Goal: Information Seeking & Learning: Learn about a topic

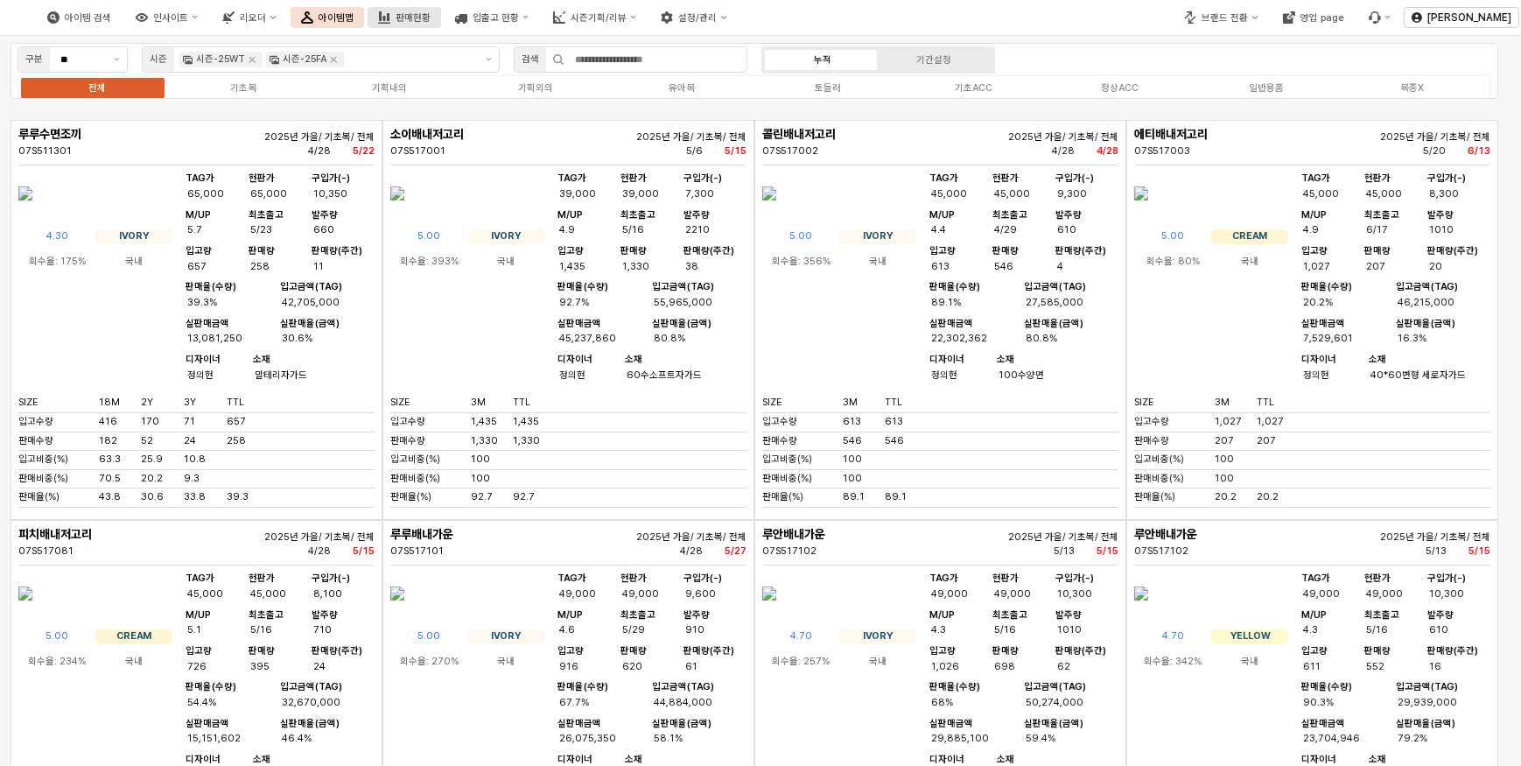
click at [430, 12] on div "판매현황" at bounding box center [412, 17] width 35 height 11
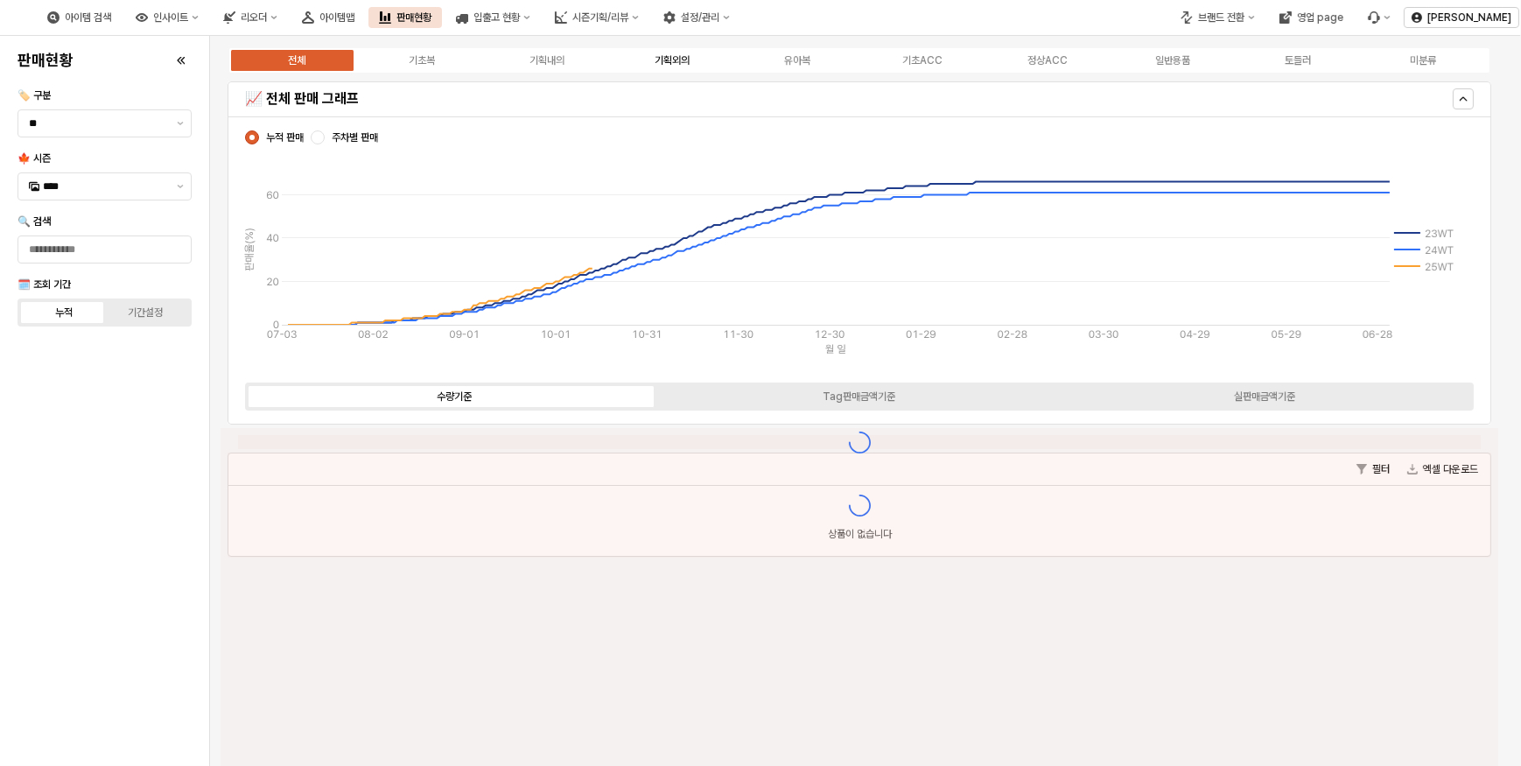
click at [666, 61] on div "기획외의" at bounding box center [671, 60] width 35 height 12
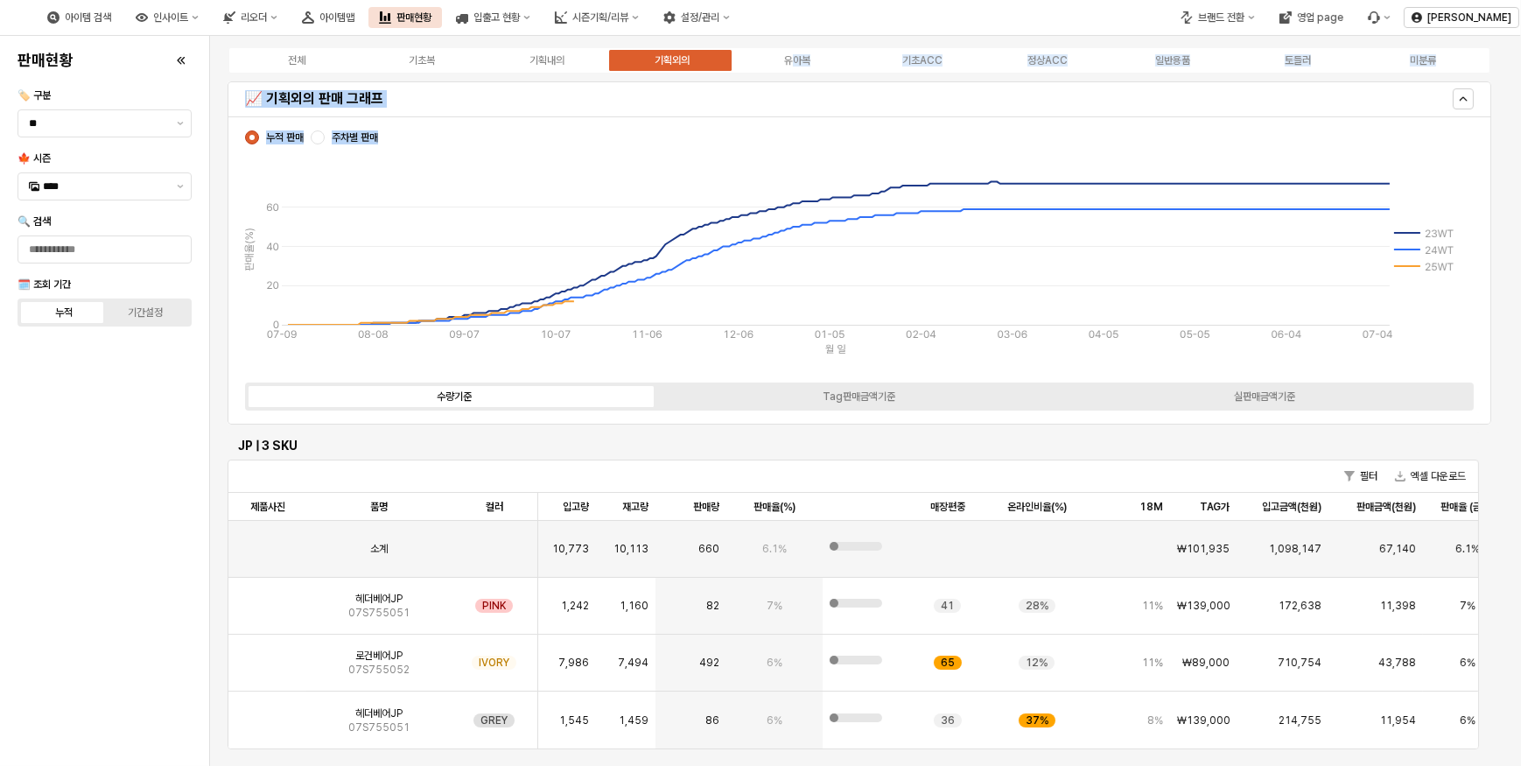
drag, startPoint x: 791, startPoint y: 61, endPoint x: 824, endPoint y: 214, distance: 156.7
click at [824, 214] on div "전체 기초복 기획내의 기획외의 유아복 기초ACC 정상ACC 일반용품 토들러 미분류 📈 기획외의 판매 그래프 누적 판매 주차별 판매 [PHONE…" at bounding box center [865, 652] width 1290 height 1218
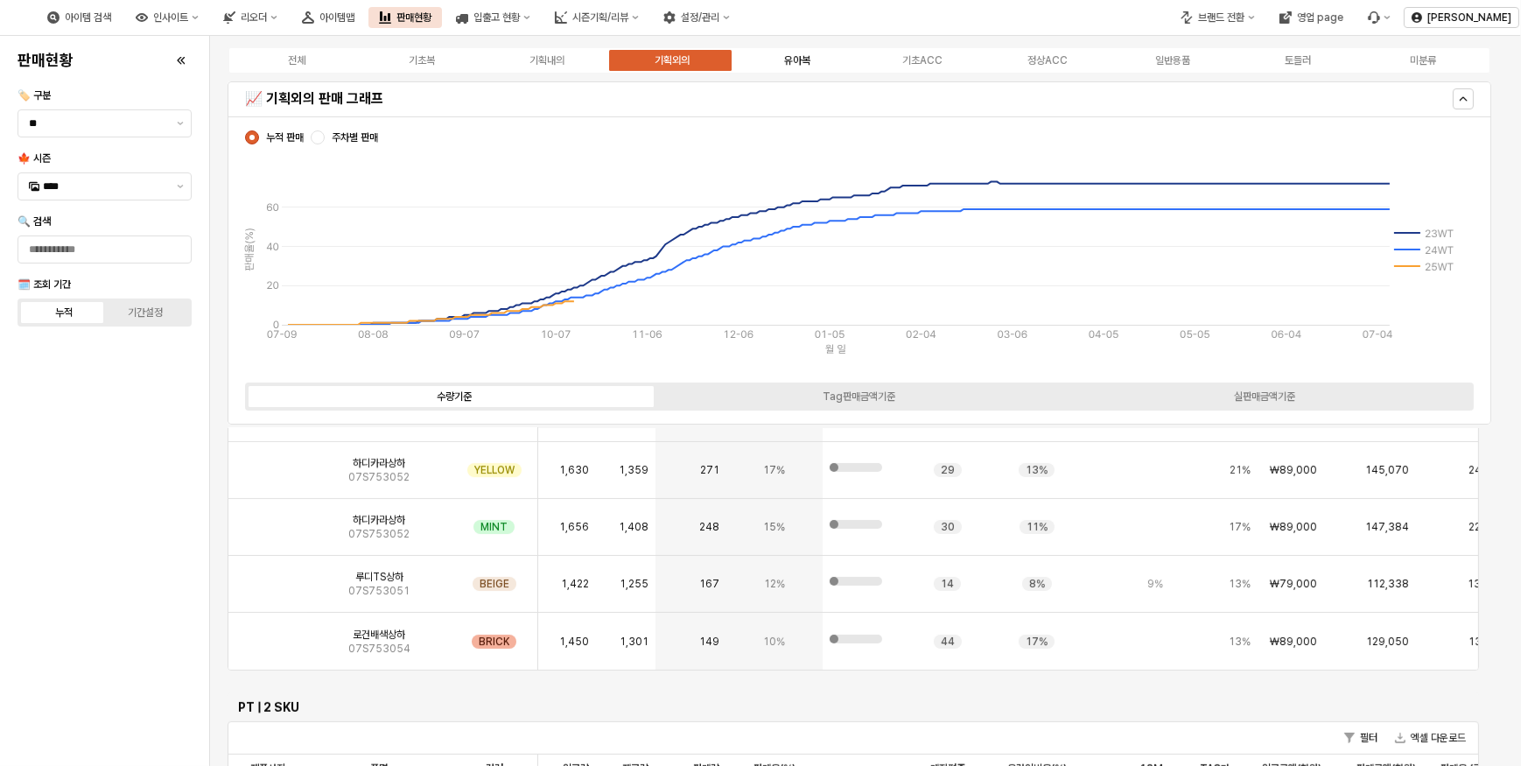
click at [780, 61] on label "유아복" at bounding box center [796, 60] width 125 height 16
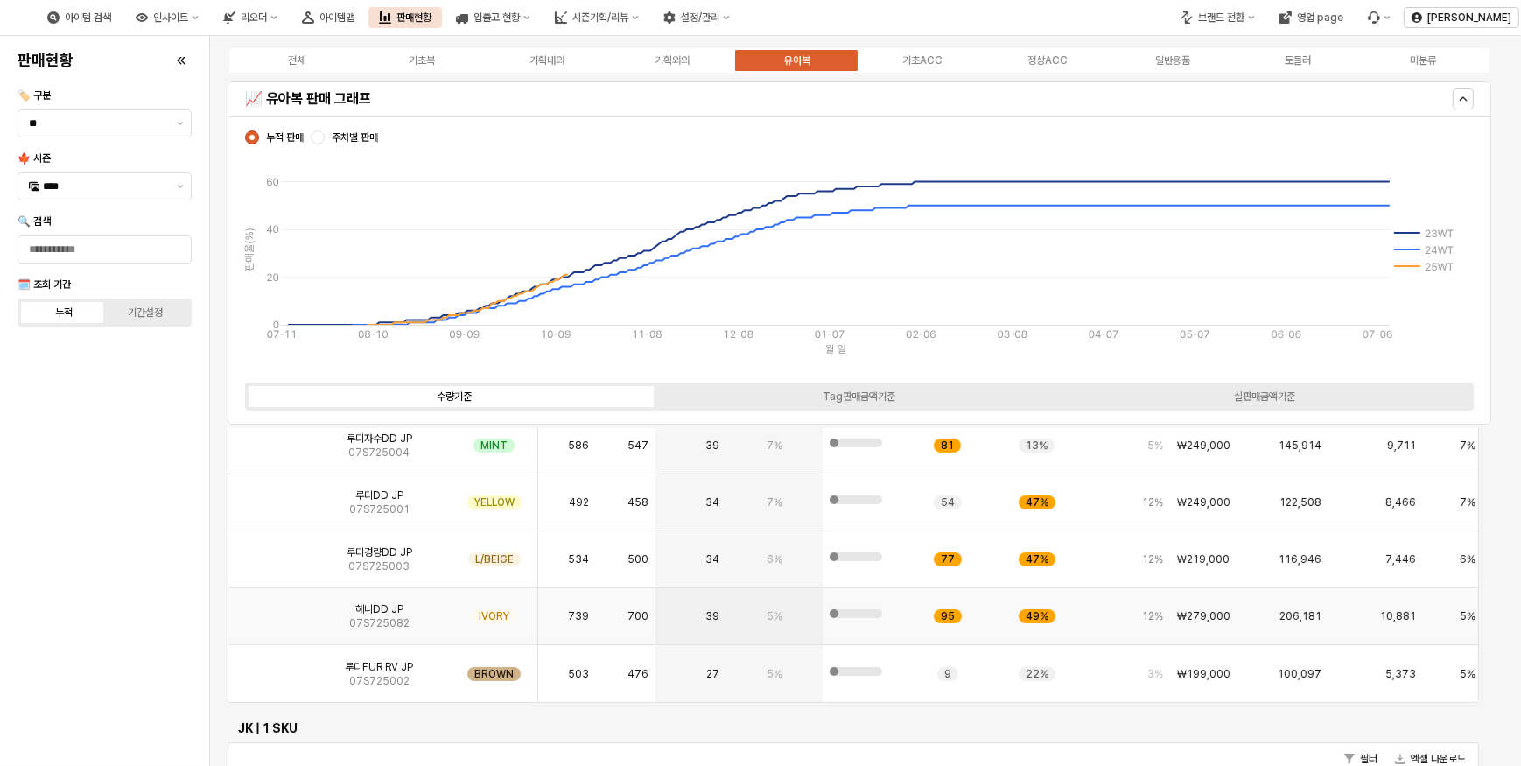
scroll to position [479, 0]
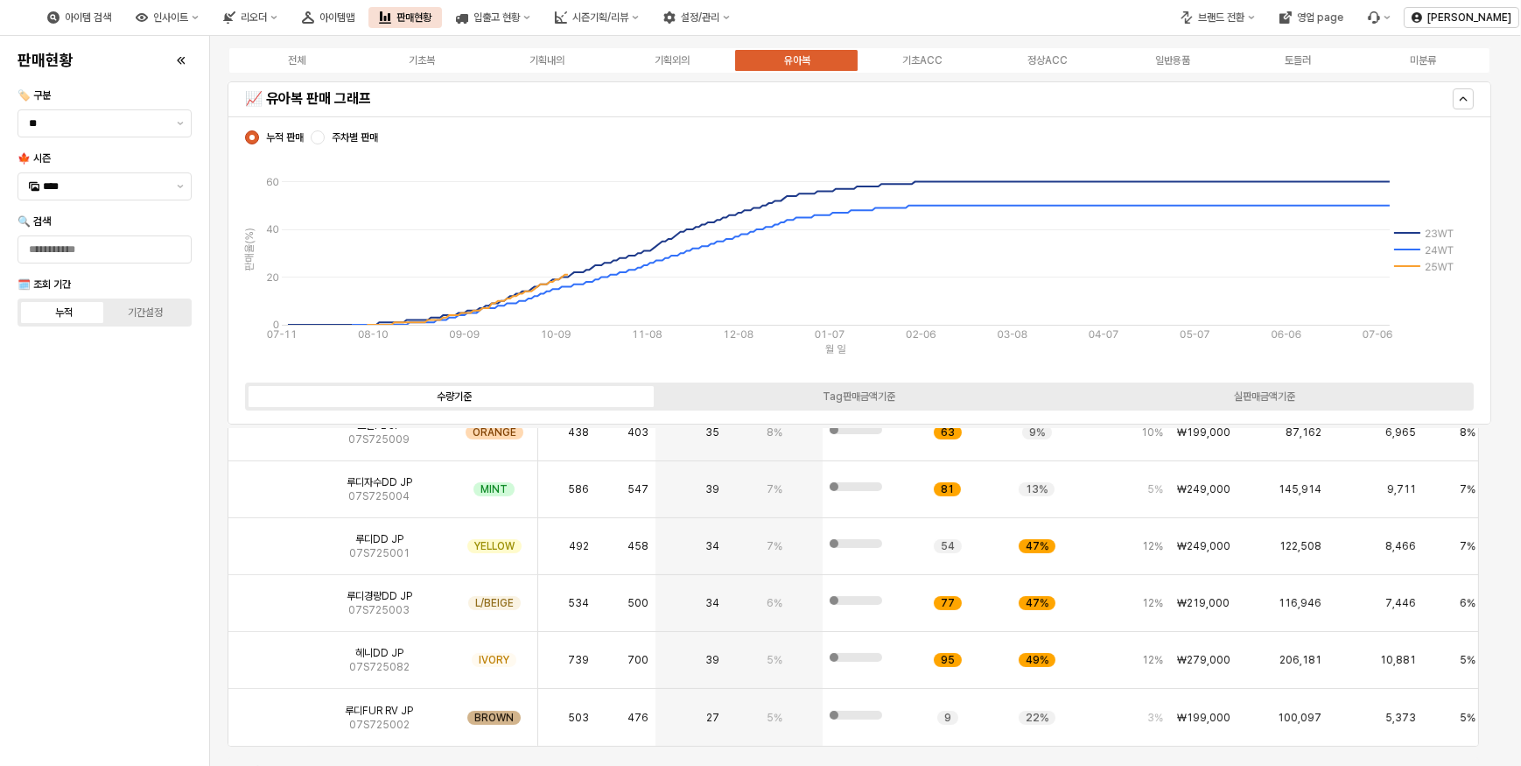
click at [52, 582] on div "판매현황 🏷️ 구분 ** 🍁 시즌 **** 🔍 검색 🗓️ 조회 기간 누적 기간설정" at bounding box center [104, 401] width 188 height 716
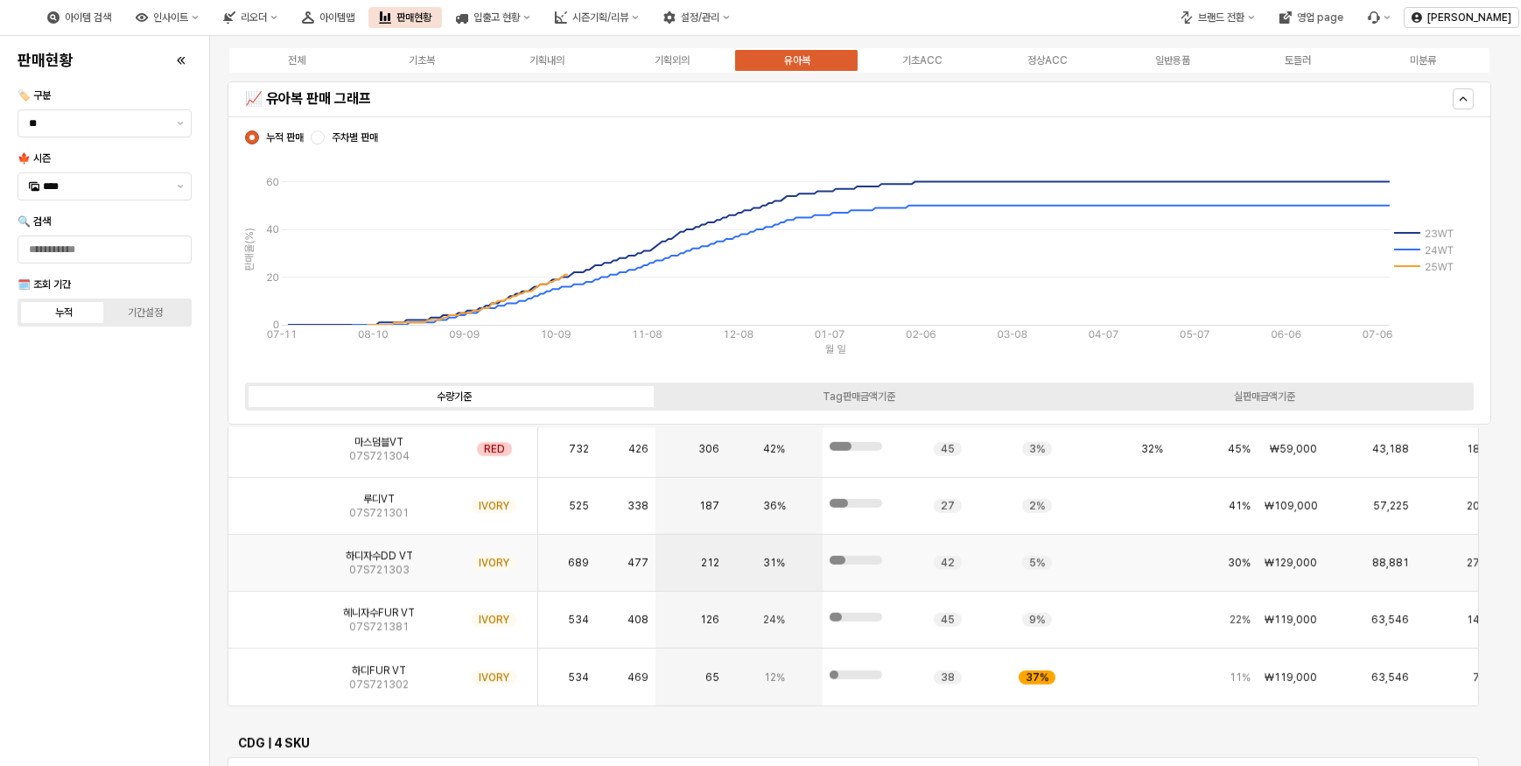
scroll to position [1751, 0]
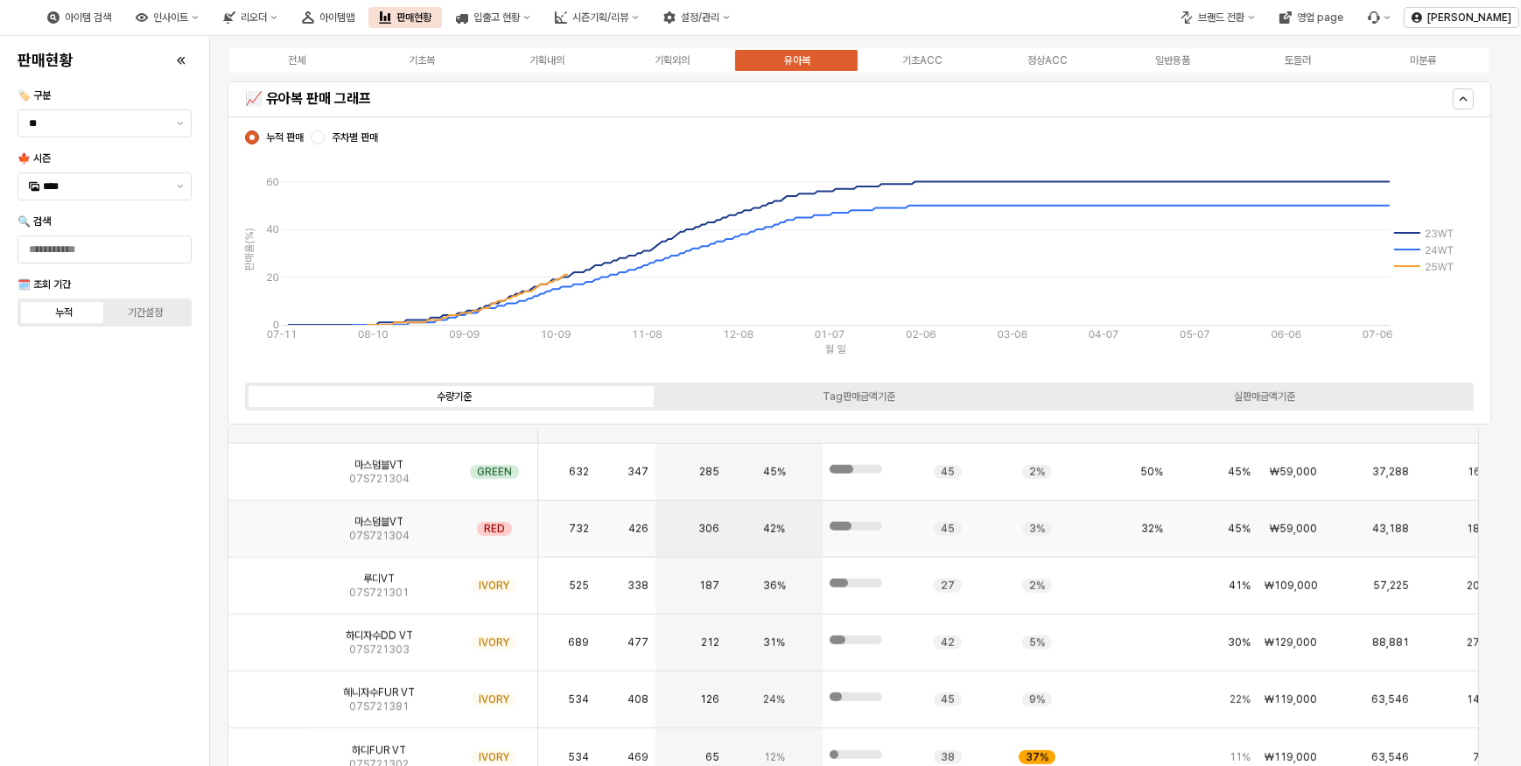
click at [268, 521] on img "App Frame" at bounding box center [268, 521] width 0 height 0
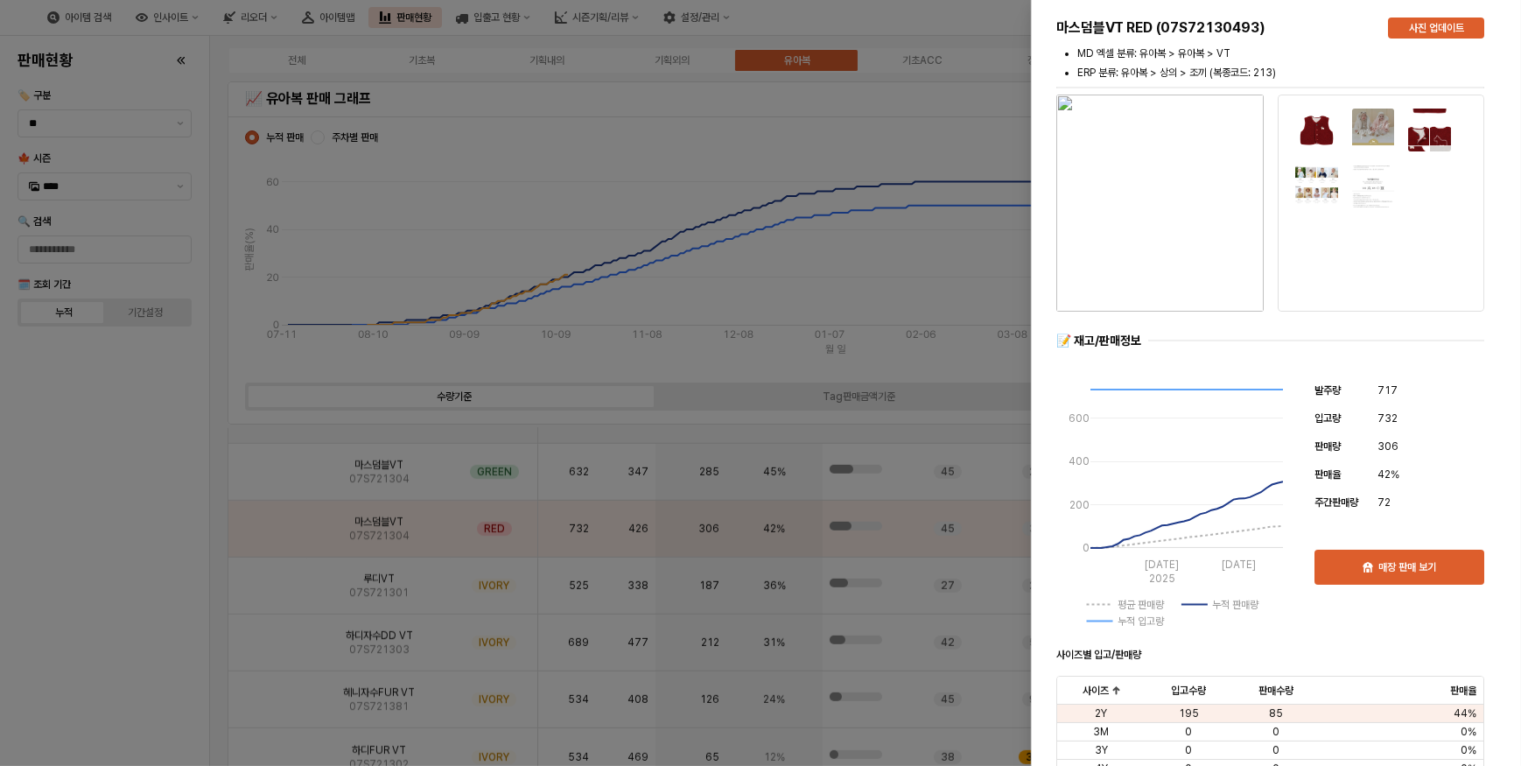
click at [1363, 131] on img at bounding box center [1373, 130] width 45 height 45
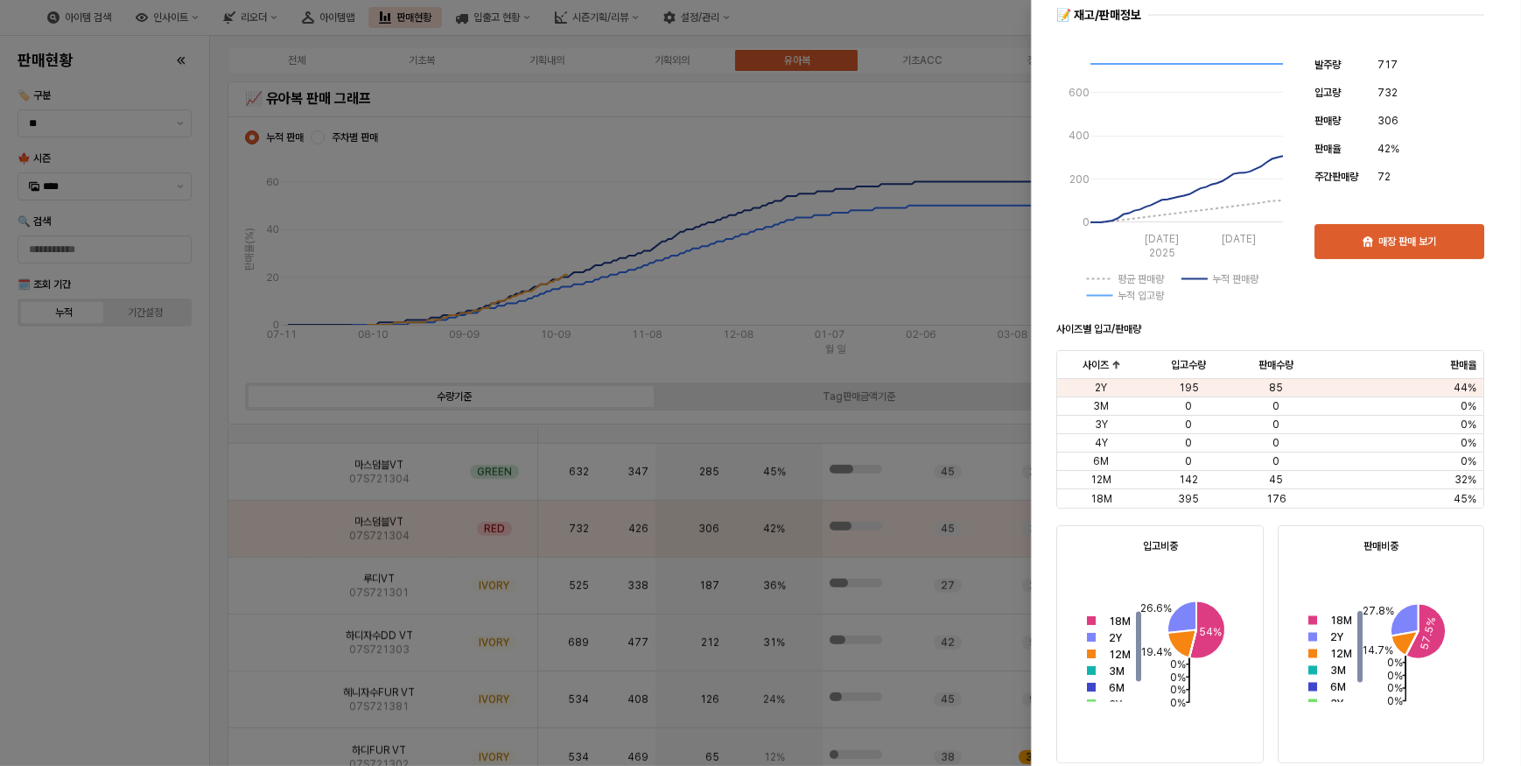
scroll to position [318, 0]
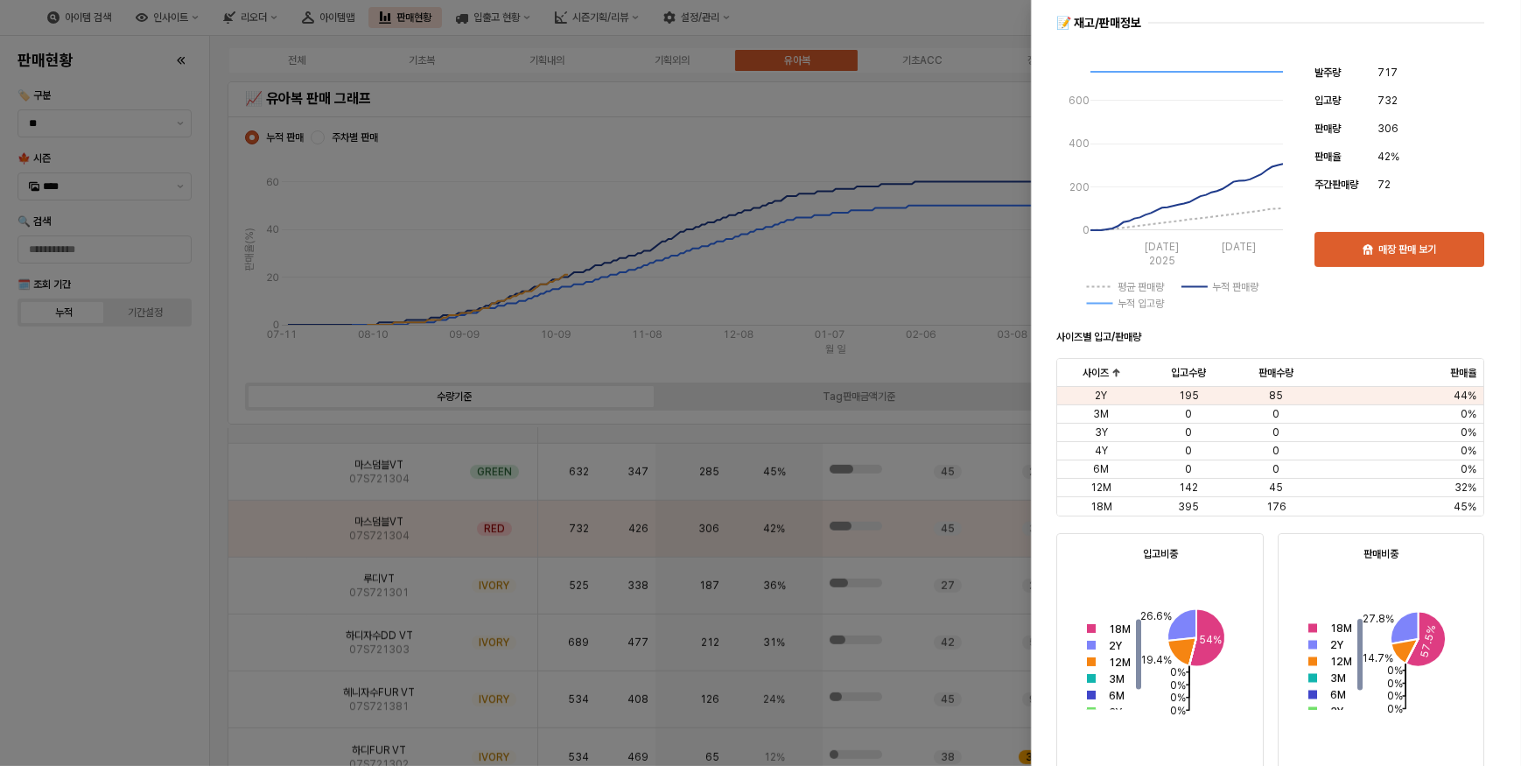
click at [188, 599] on div at bounding box center [760, 383] width 1521 height 766
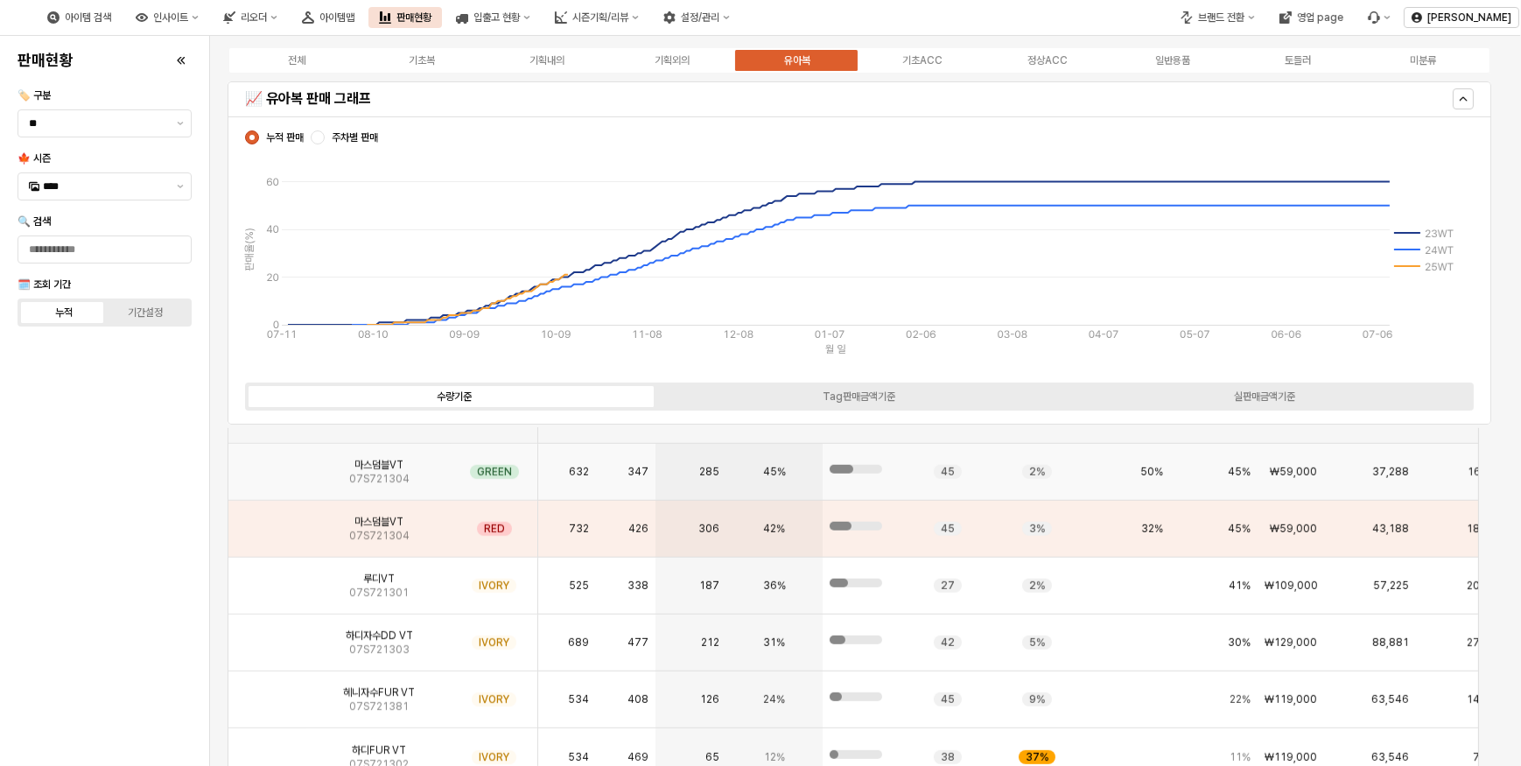
click at [268, 465] on img "App Frame" at bounding box center [268, 465] width 0 height 0
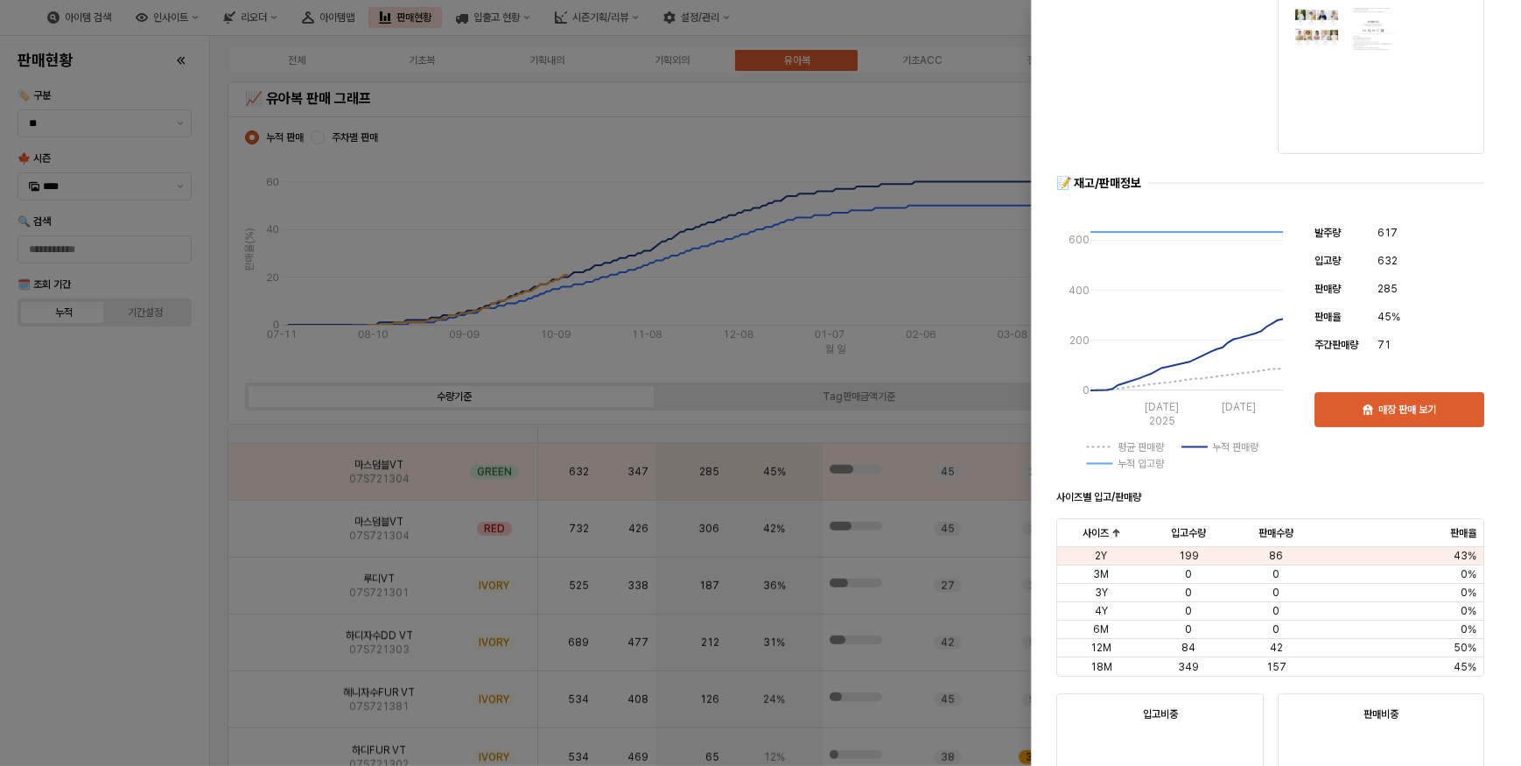
scroll to position [158, 0]
click at [199, 608] on div at bounding box center [760, 383] width 1521 height 766
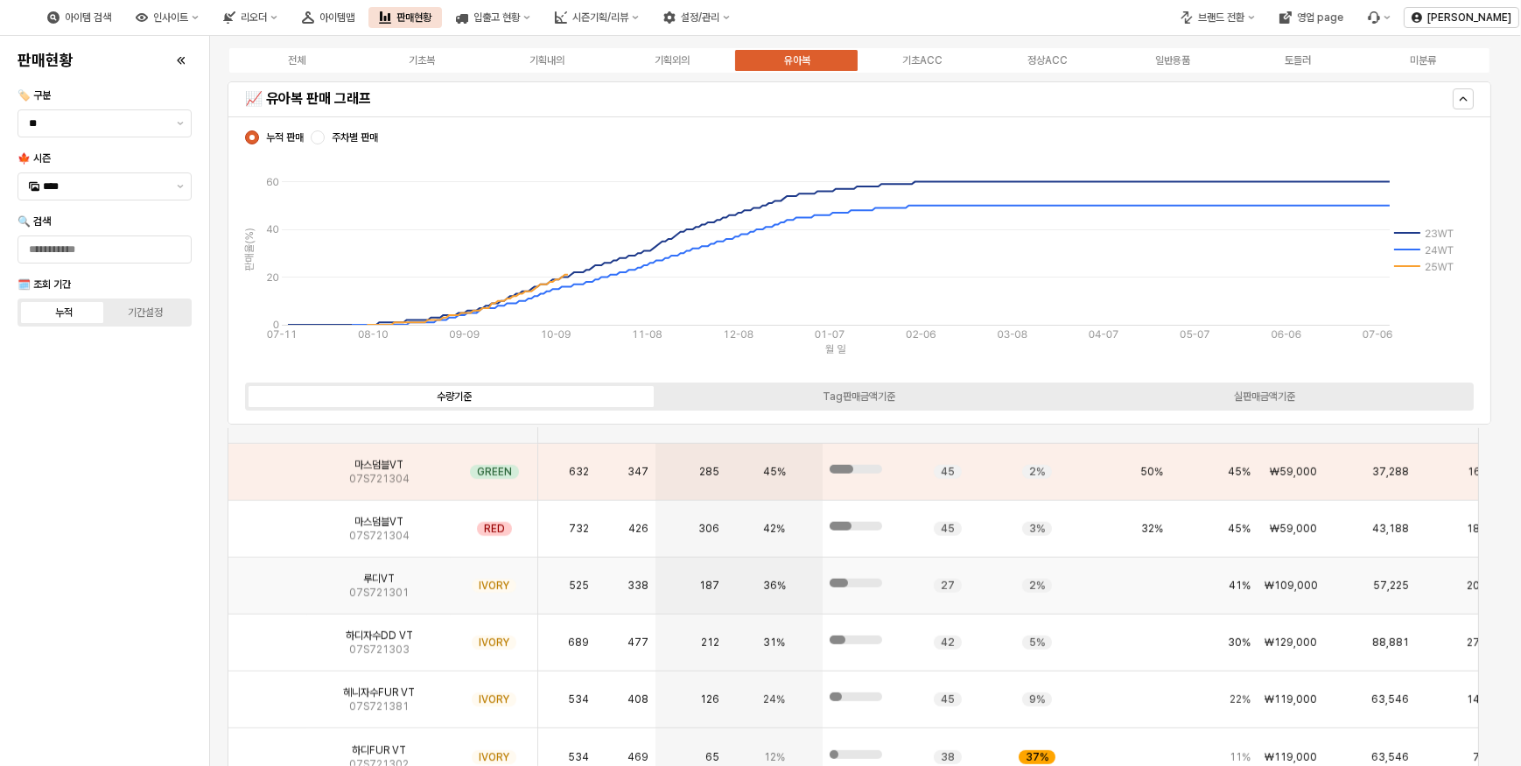
click at [268, 578] on img "App Frame" at bounding box center [268, 578] width 0 height 0
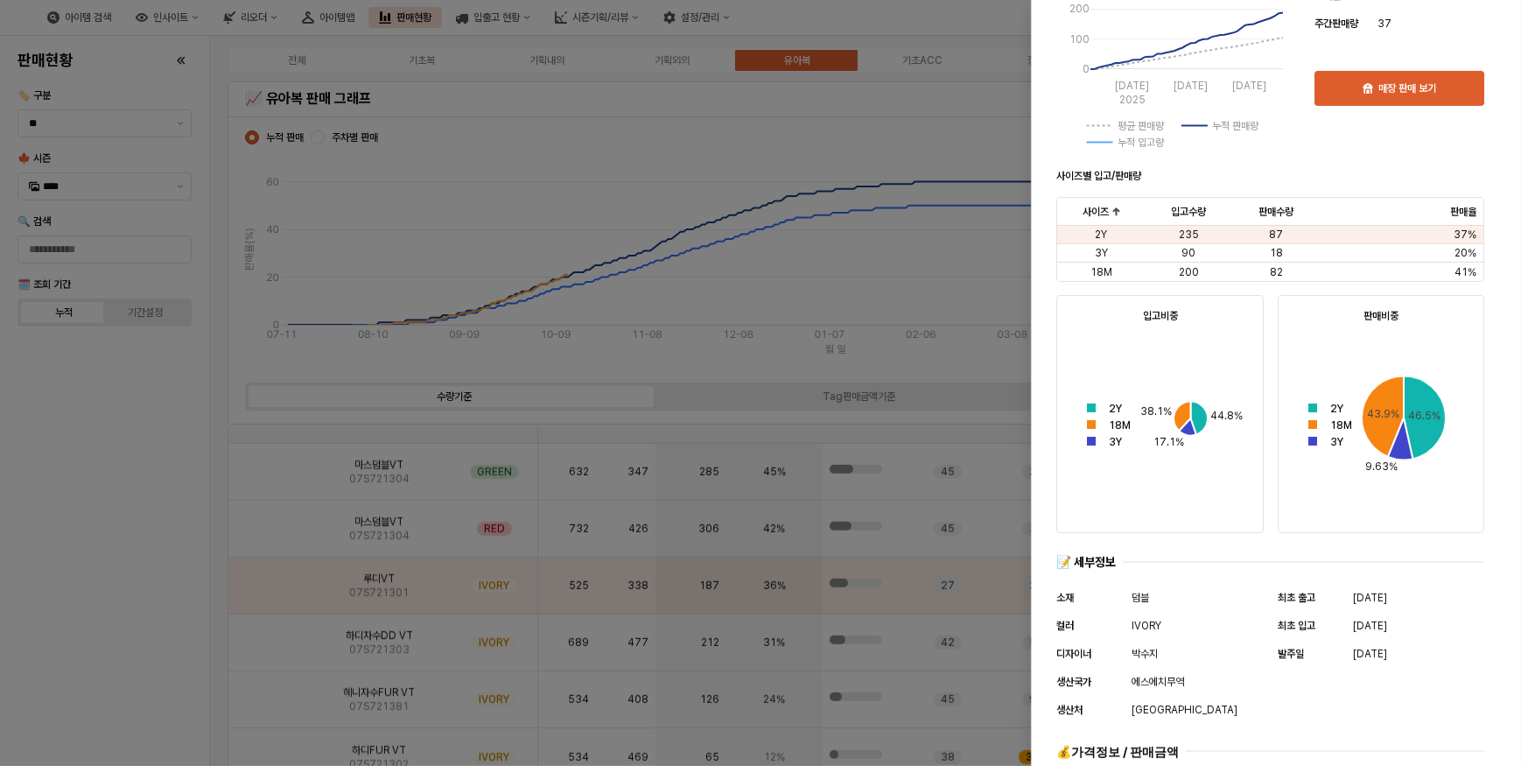
scroll to position [624, 0]
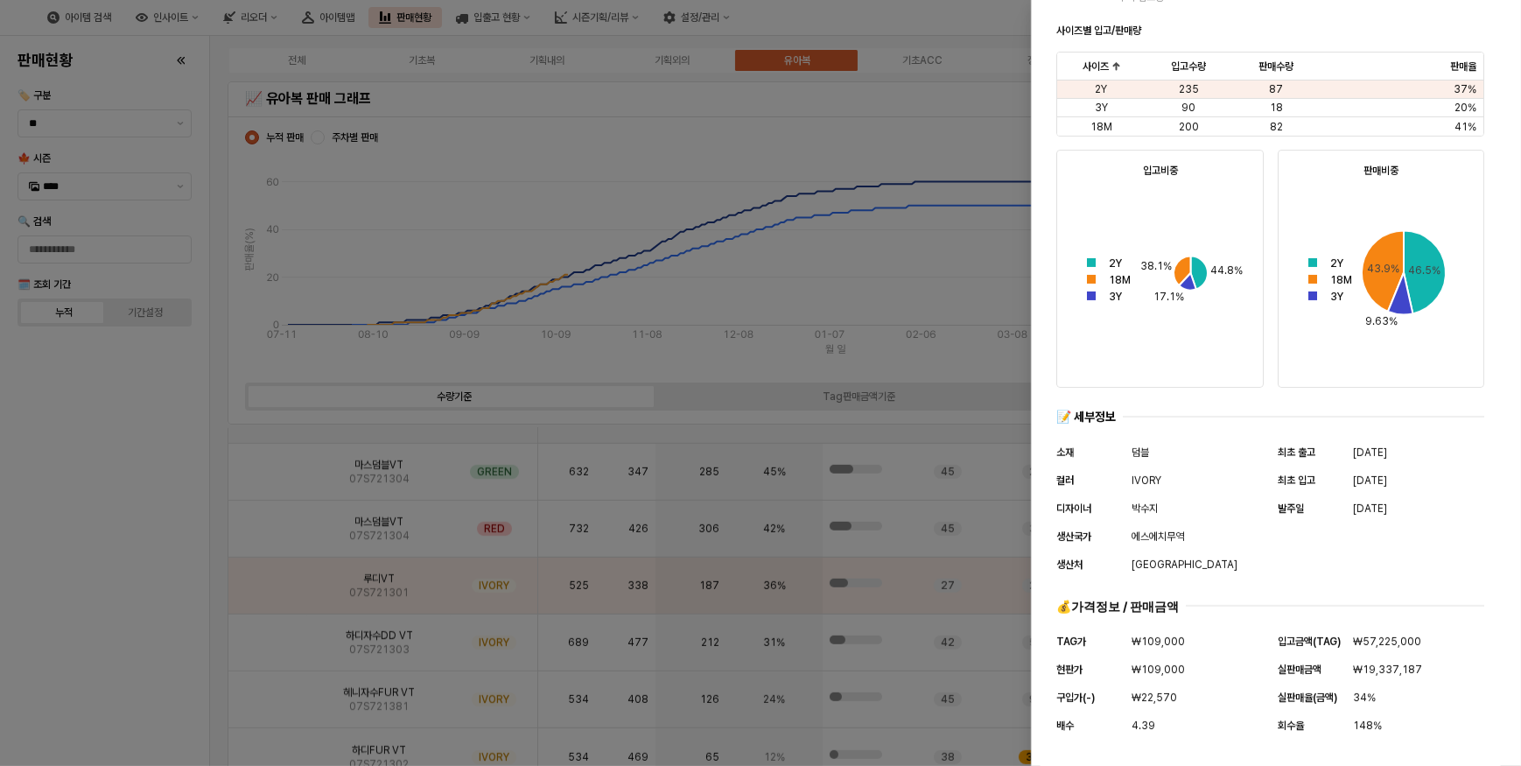
click at [158, 607] on div at bounding box center [760, 383] width 1521 height 766
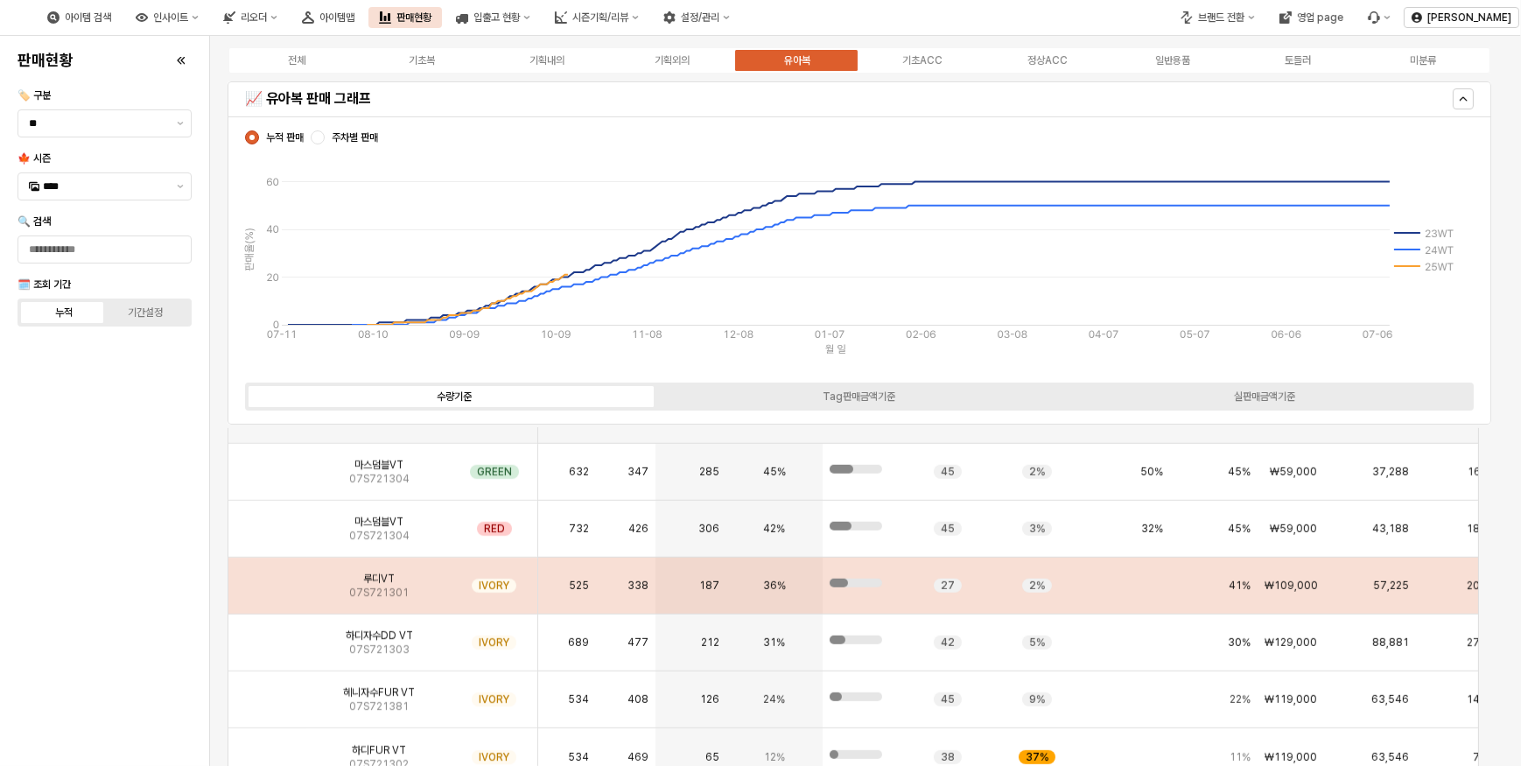
click at [268, 578] on img "App Frame" at bounding box center [268, 578] width 0 height 0
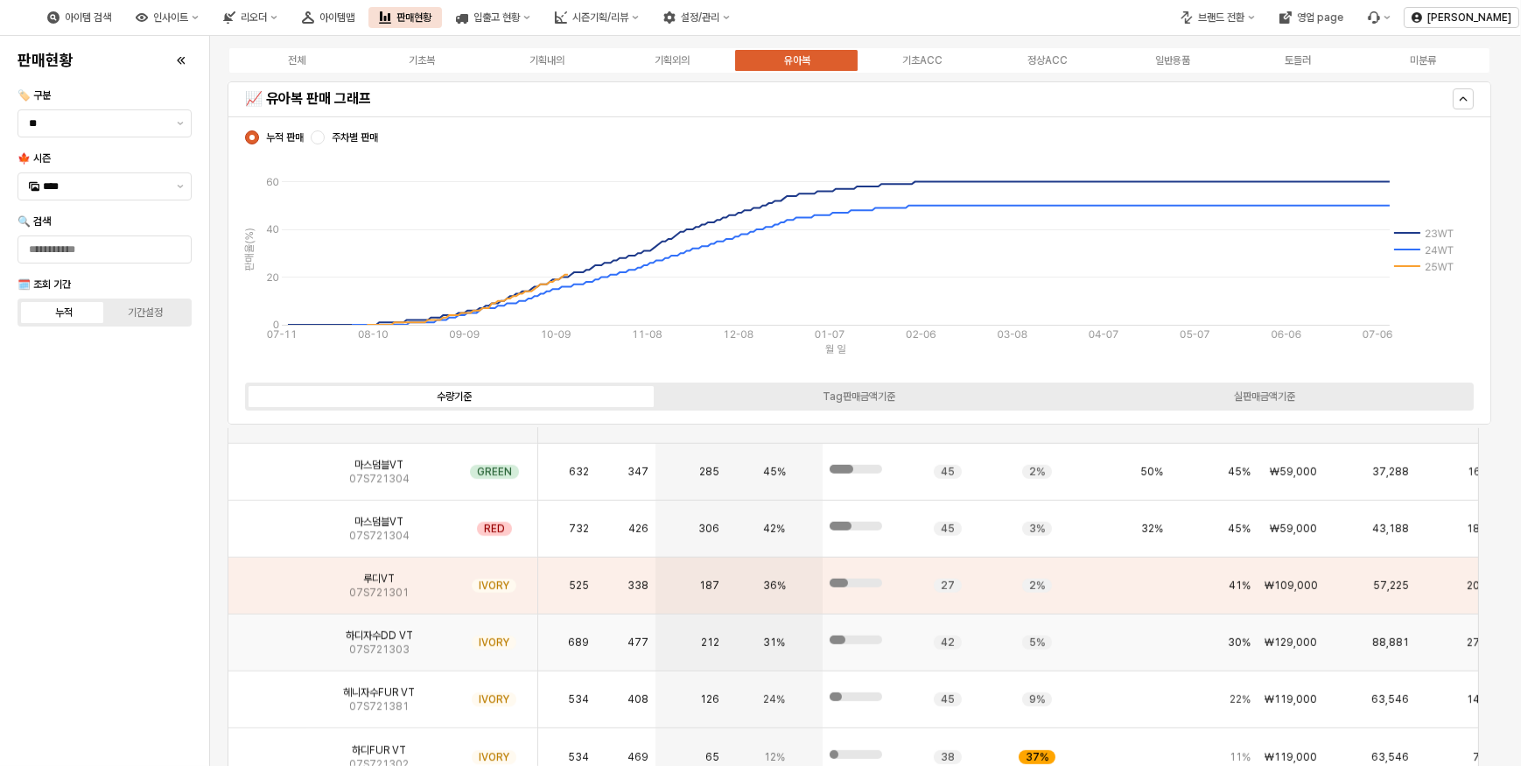
click at [369, 644] on span "07S721303" at bounding box center [379, 649] width 60 height 14
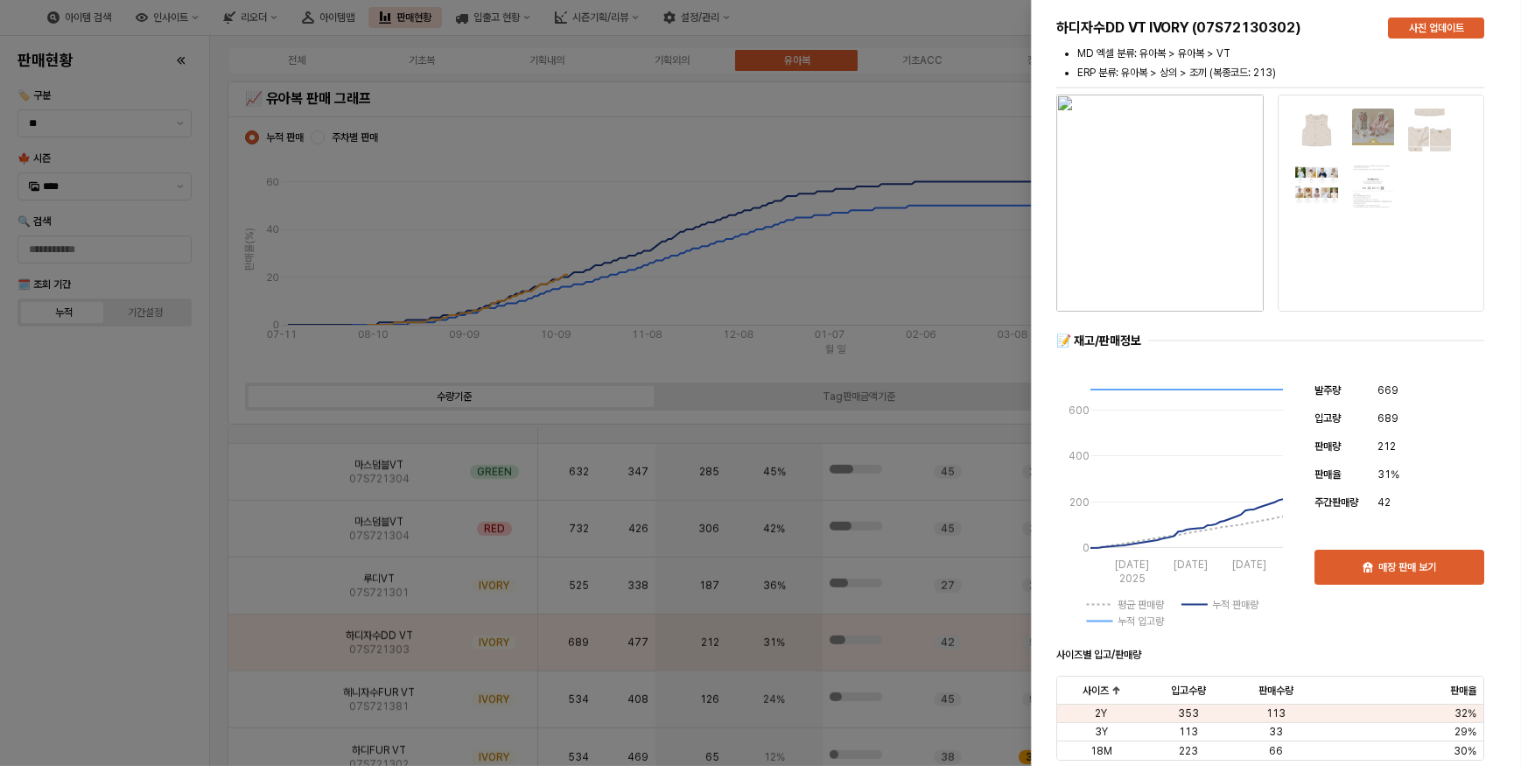
click at [367, 588] on div at bounding box center [760, 383] width 1521 height 766
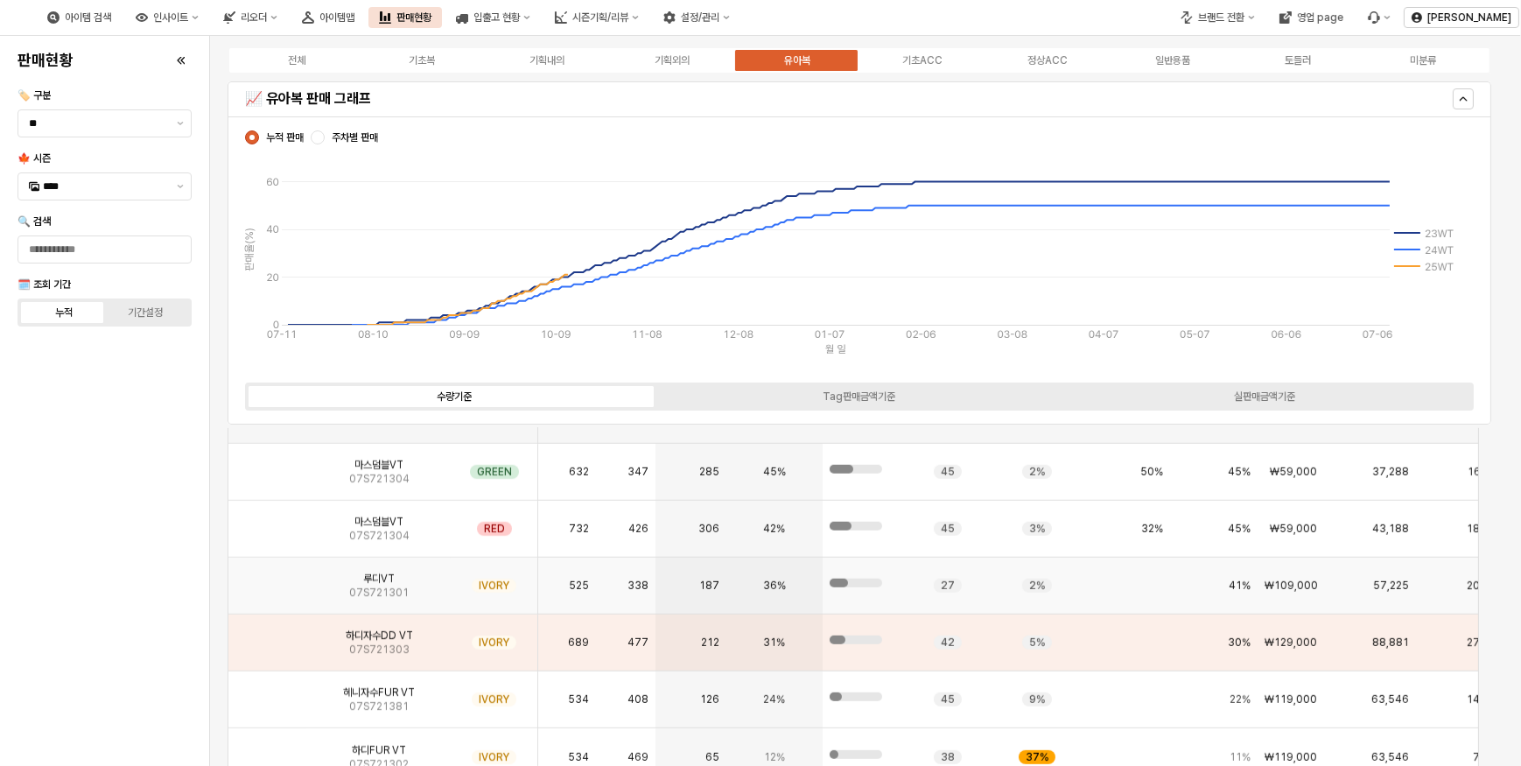
click at [268, 578] on img "App Frame" at bounding box center [268, 578] width 0 height 0
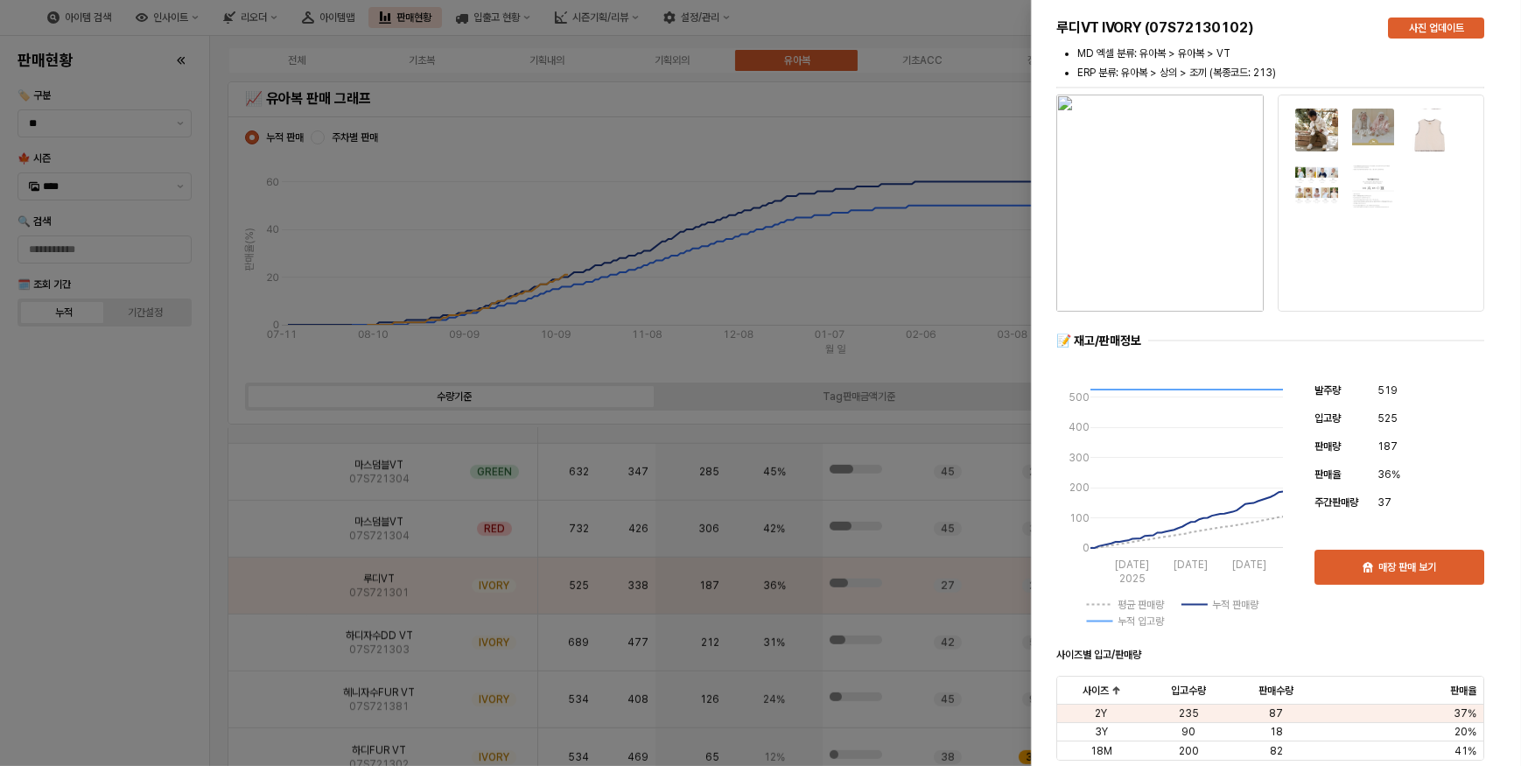
drag, startPoint x: 115, startPoint y: 602, endPoint x: 560, endPoint y: 445, distance: 471.3
click at [117, 600] on div at bounding box center [760, 383] width 1521 height 766
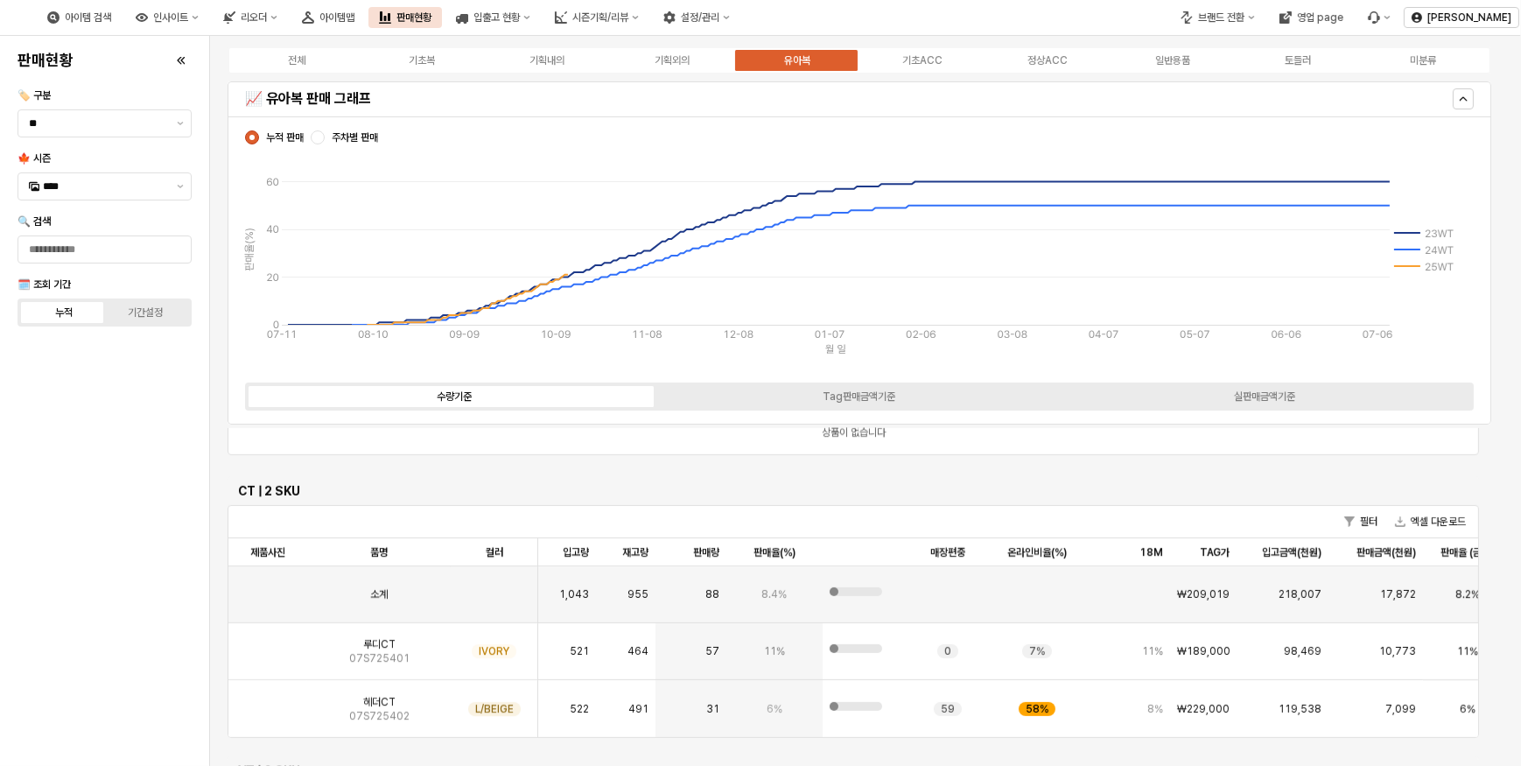
scroll to position [1326, 0]
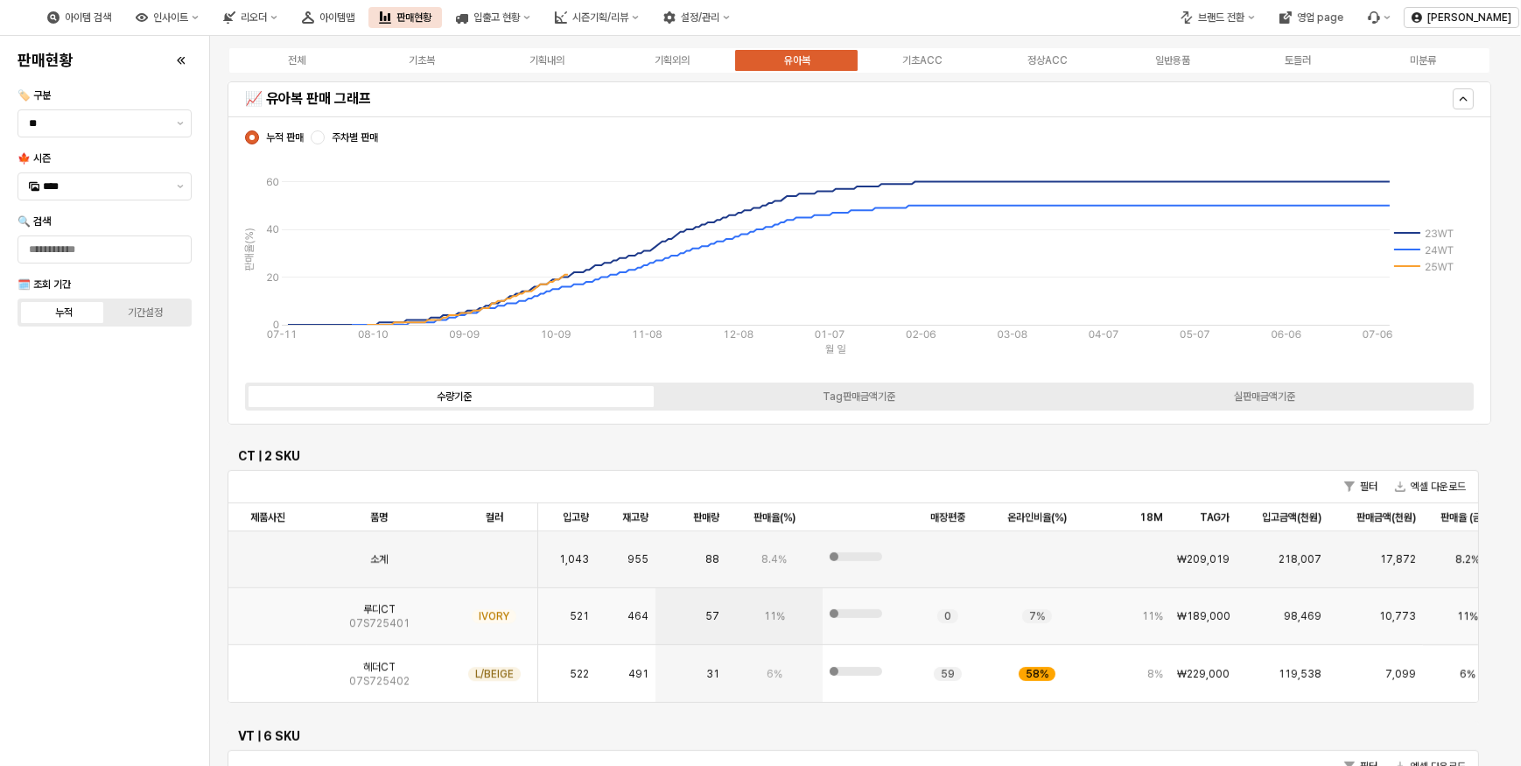
click at [268, 609] on img "App Frame" at bounding box center [268, 609] width 0 height 0
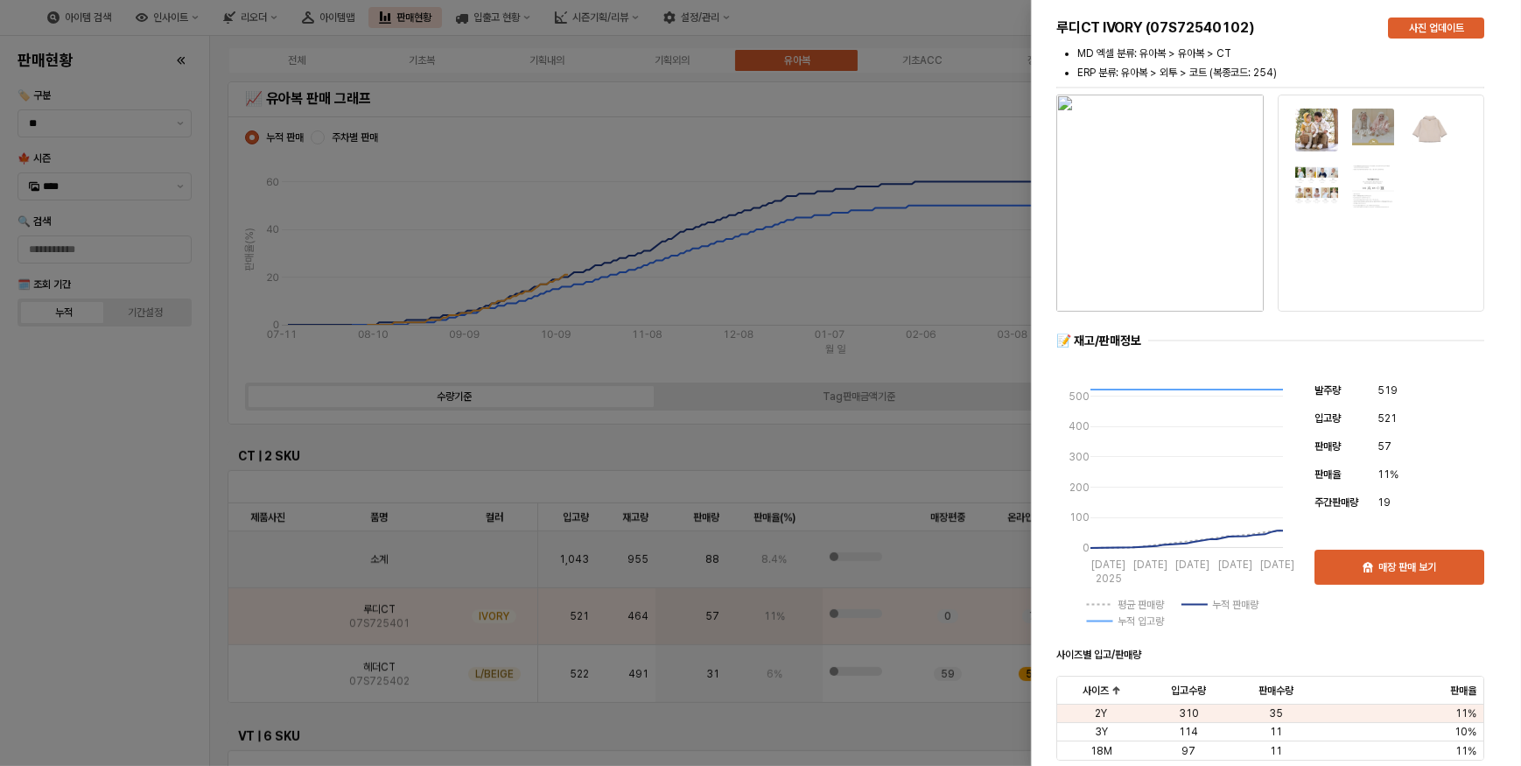
click at [171, 456] on div at bounding box center [760, 383] width 1521 height 766
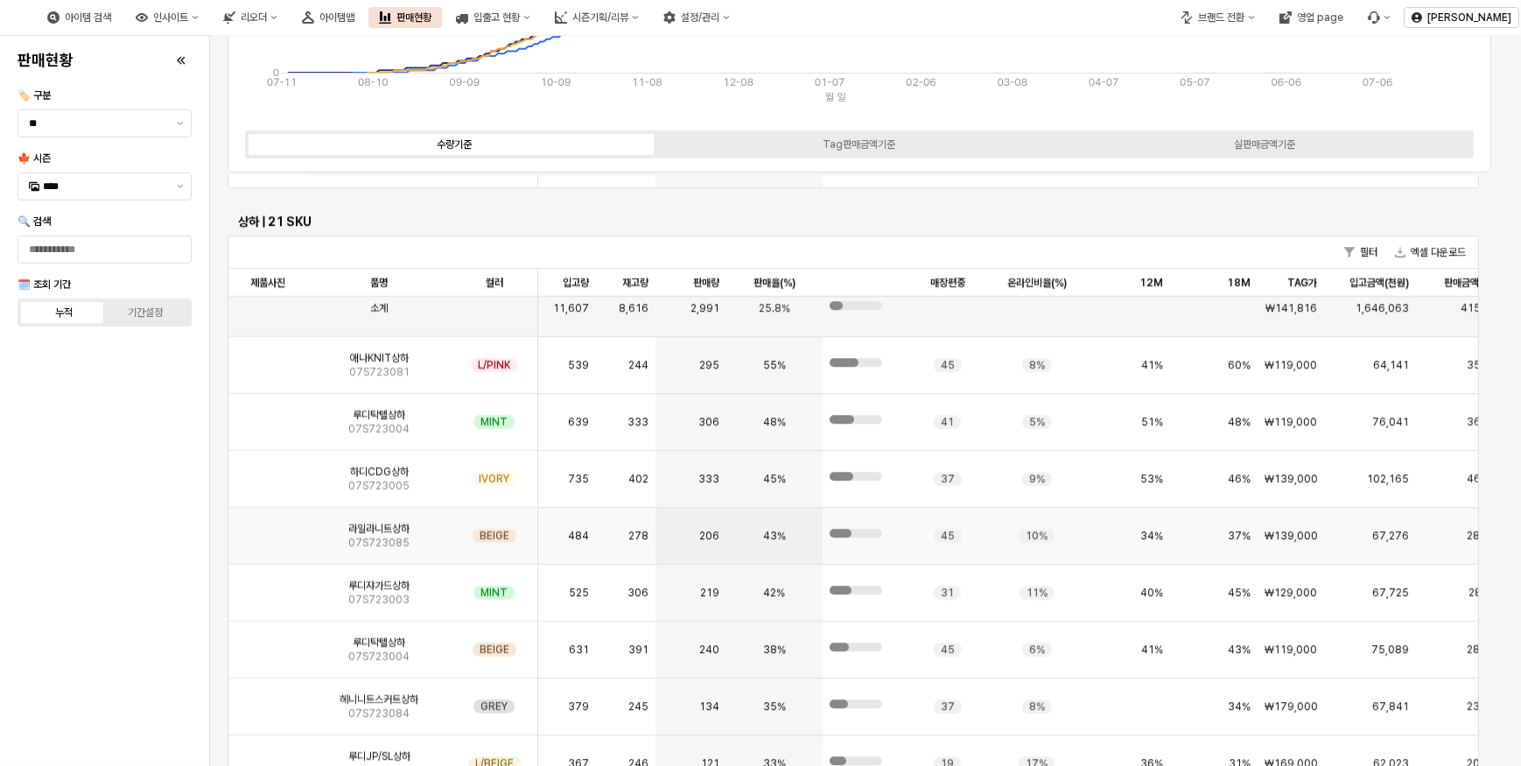
scroll to position [0, 0]
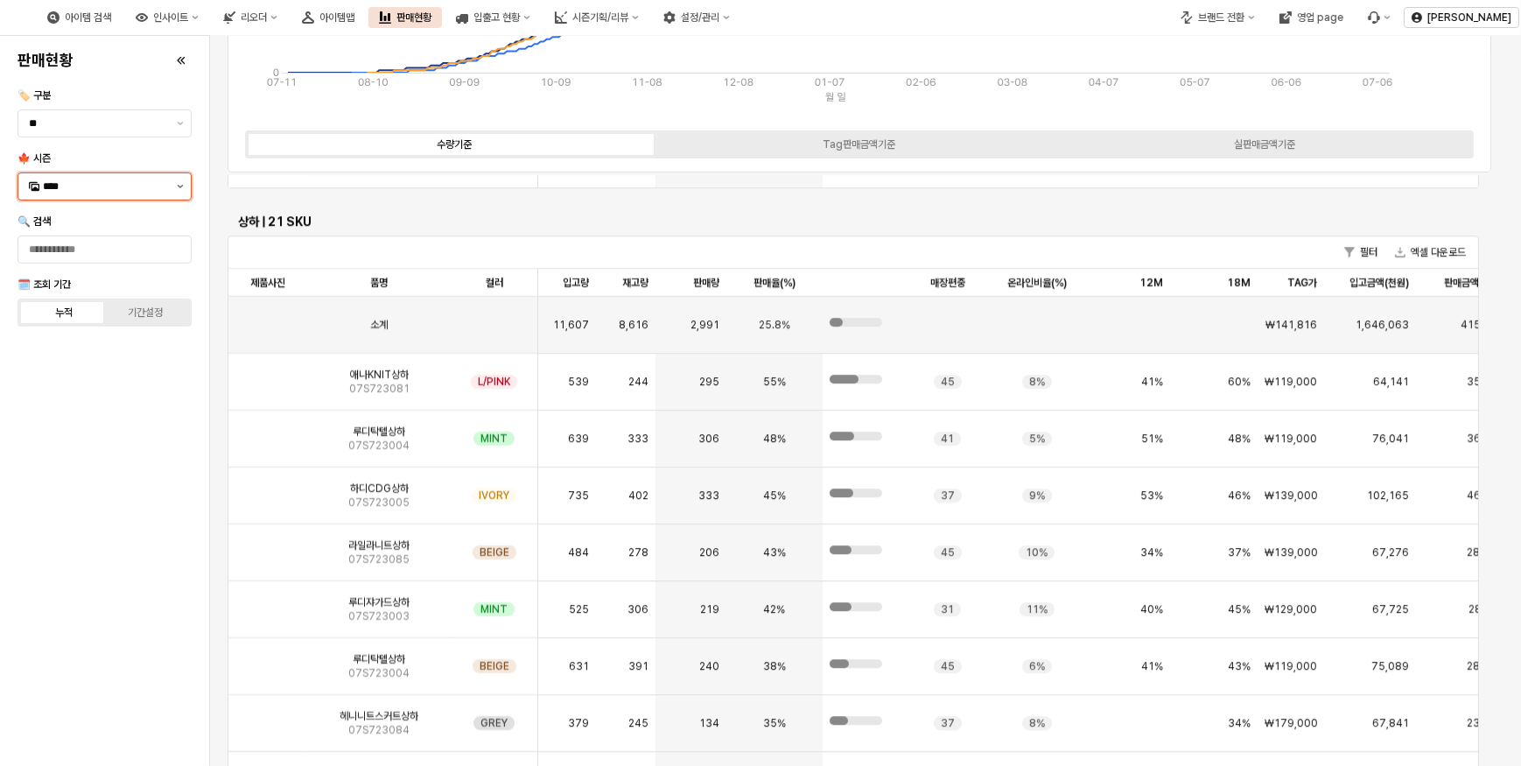
click at [176, 188] on button "제안 사항 표시" at bounding box center [180, 186] width 21 height 26
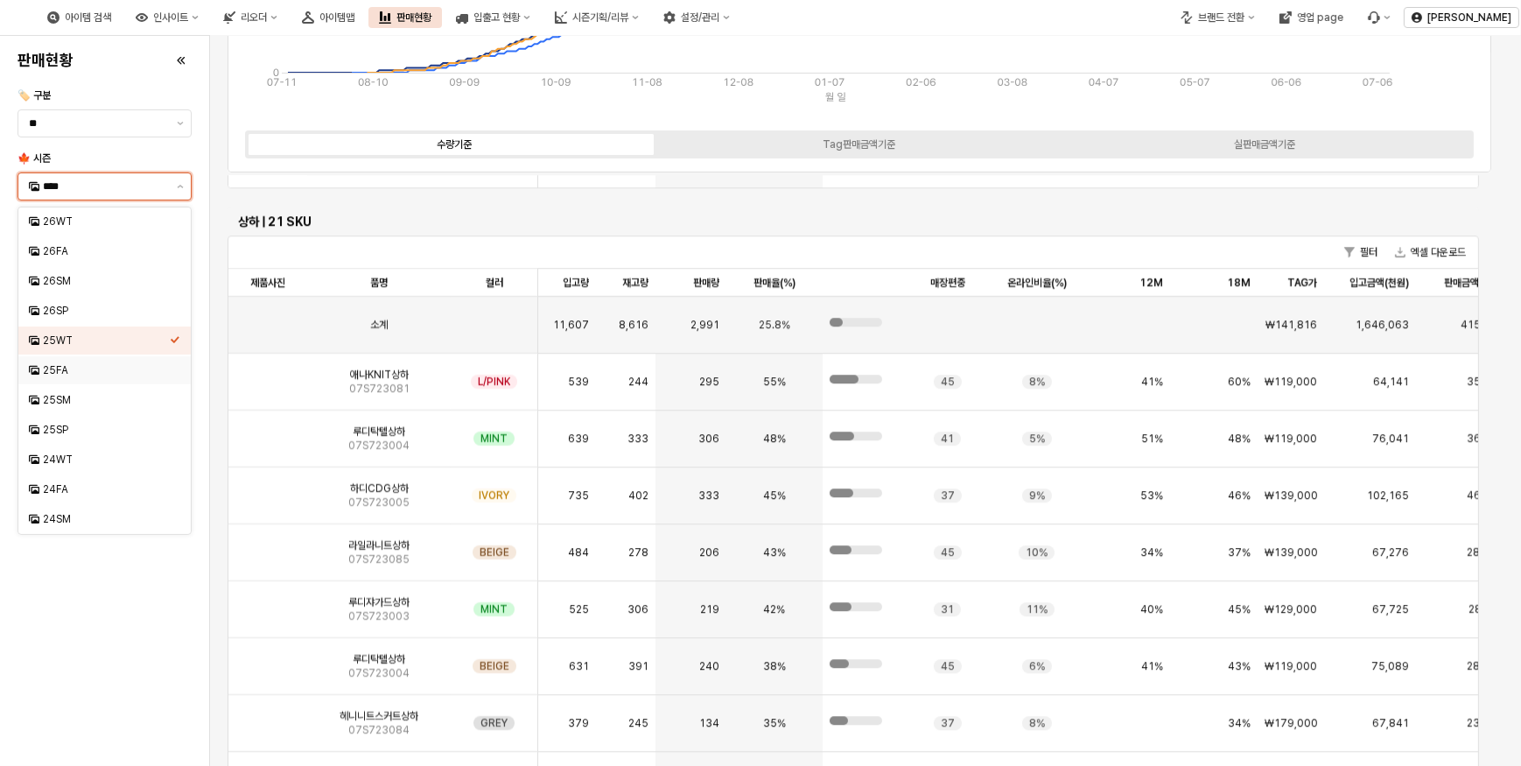
click at [78, 369] on div "25FA" at bounding box center [106, 370] width 127 height 14
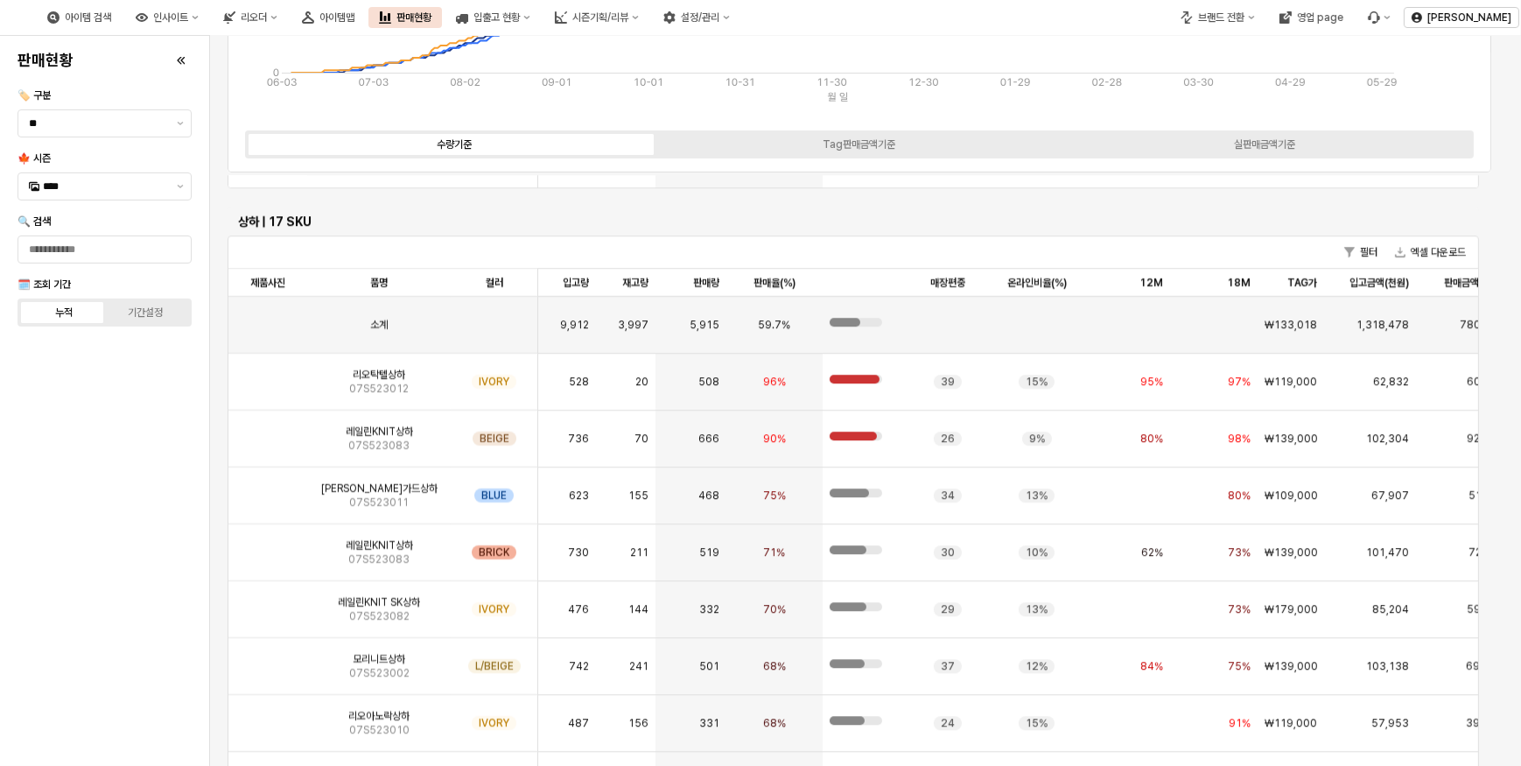
drag, startPoint x: 1507, startPoint y: 534, endPoint x: 1506, endPoint y: 373, distance: 161.0
click at [1506, 373] on div "전체 기초복 기획내의 기획외의 유아복 기초ACC 정상ACC 일반용품 토들러 미분류 📈 유아복 판매 그래프 누적 판매 주차별 판매 [PHONE_…" at bounding box center [865, 400] width 1311 height 1232
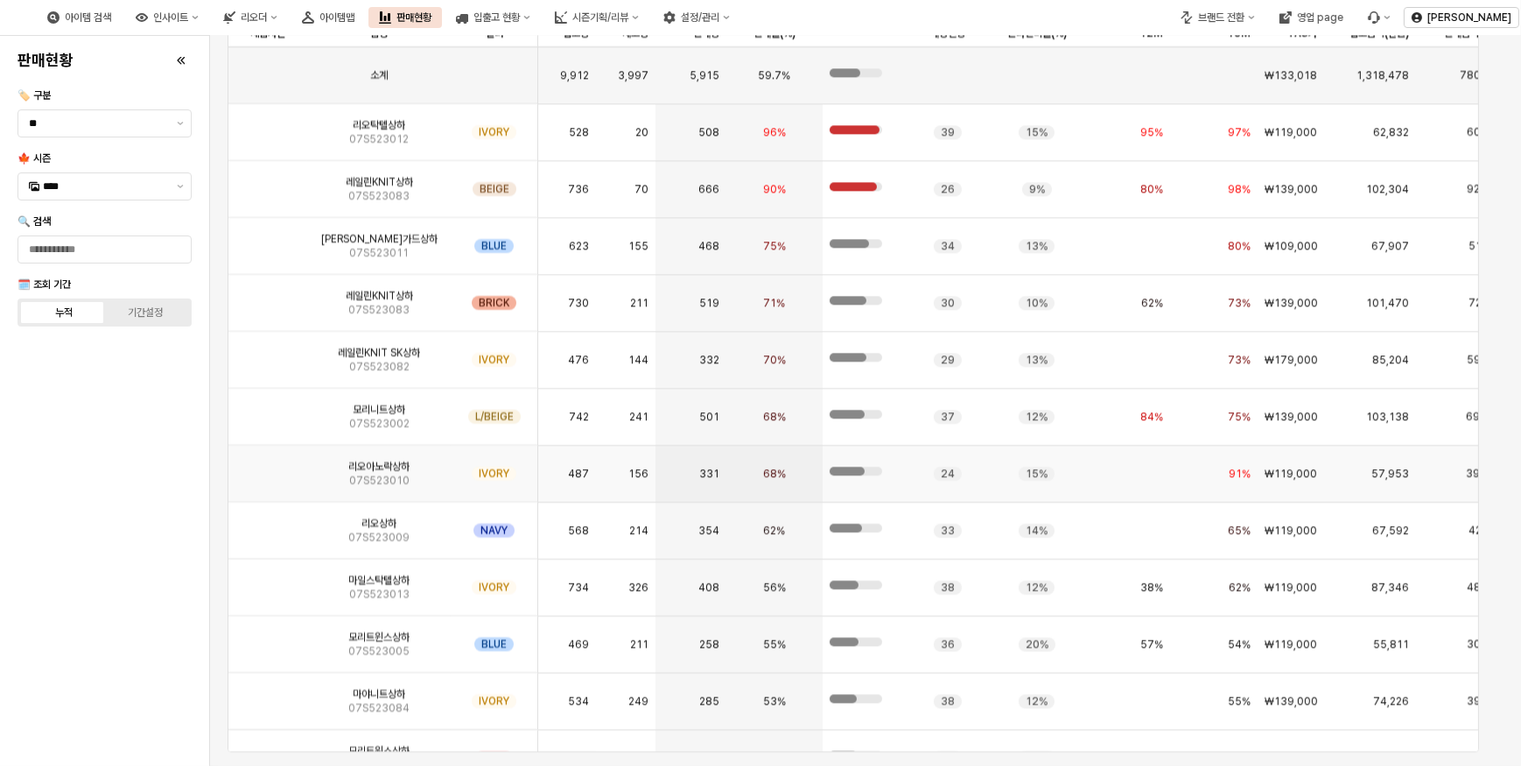
scroll to position [4810, 0]
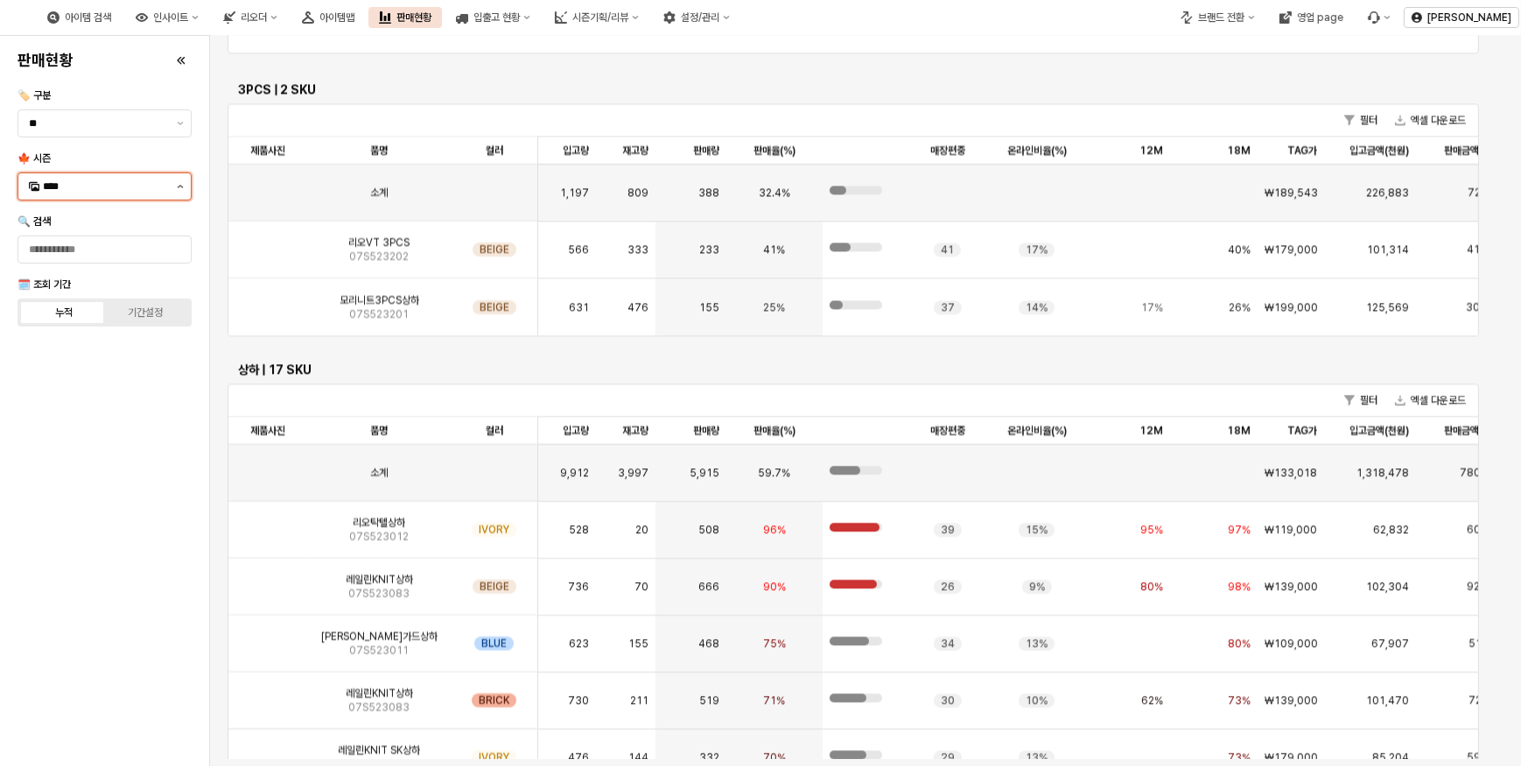
click at [185, 188] on button "제안 사항 표시" at bounding box center [180, 186] width 21 height 26
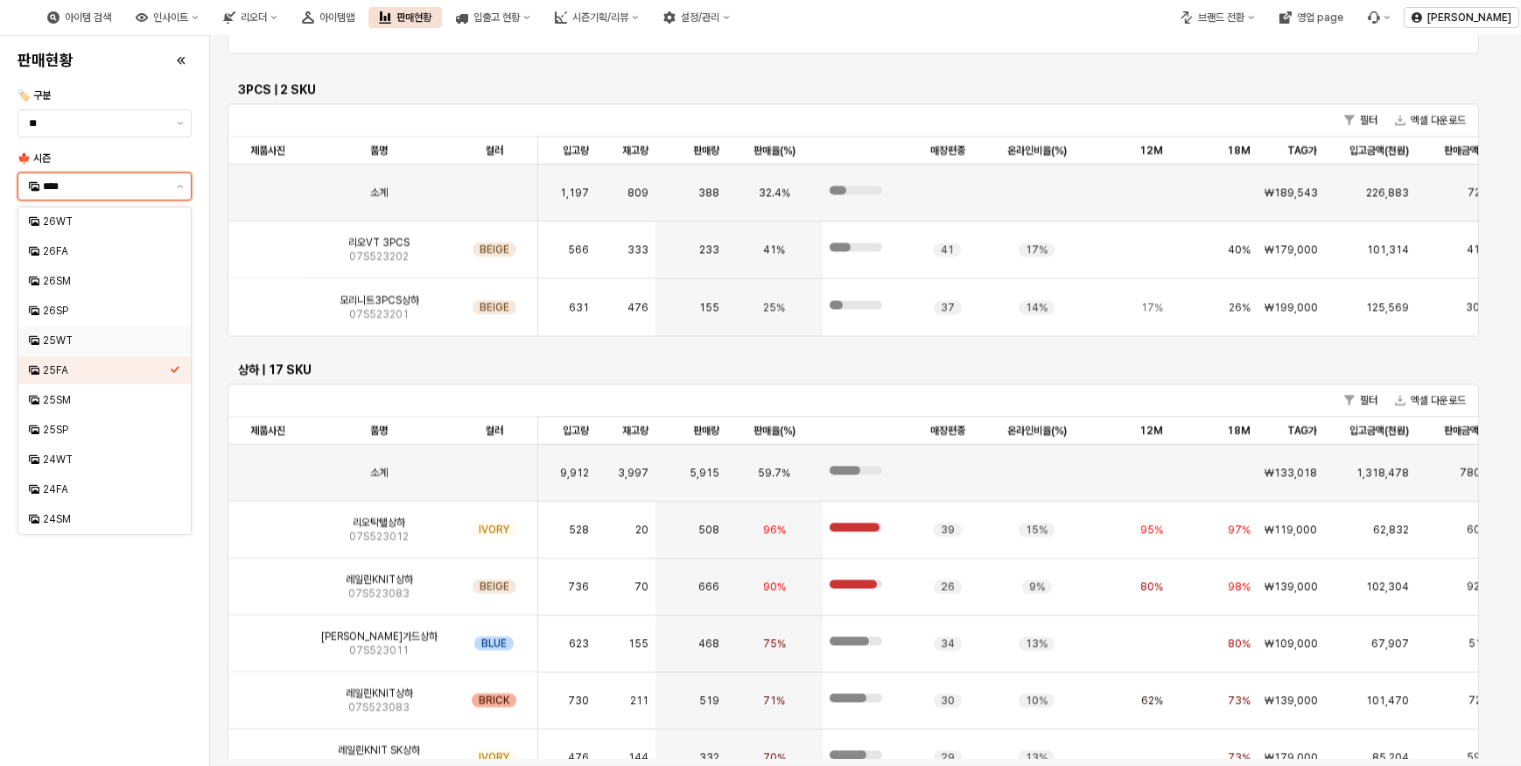
click at [101, 349] on div "25WT" at bounding box center [104, 340] width 172 height 28
type input "****"
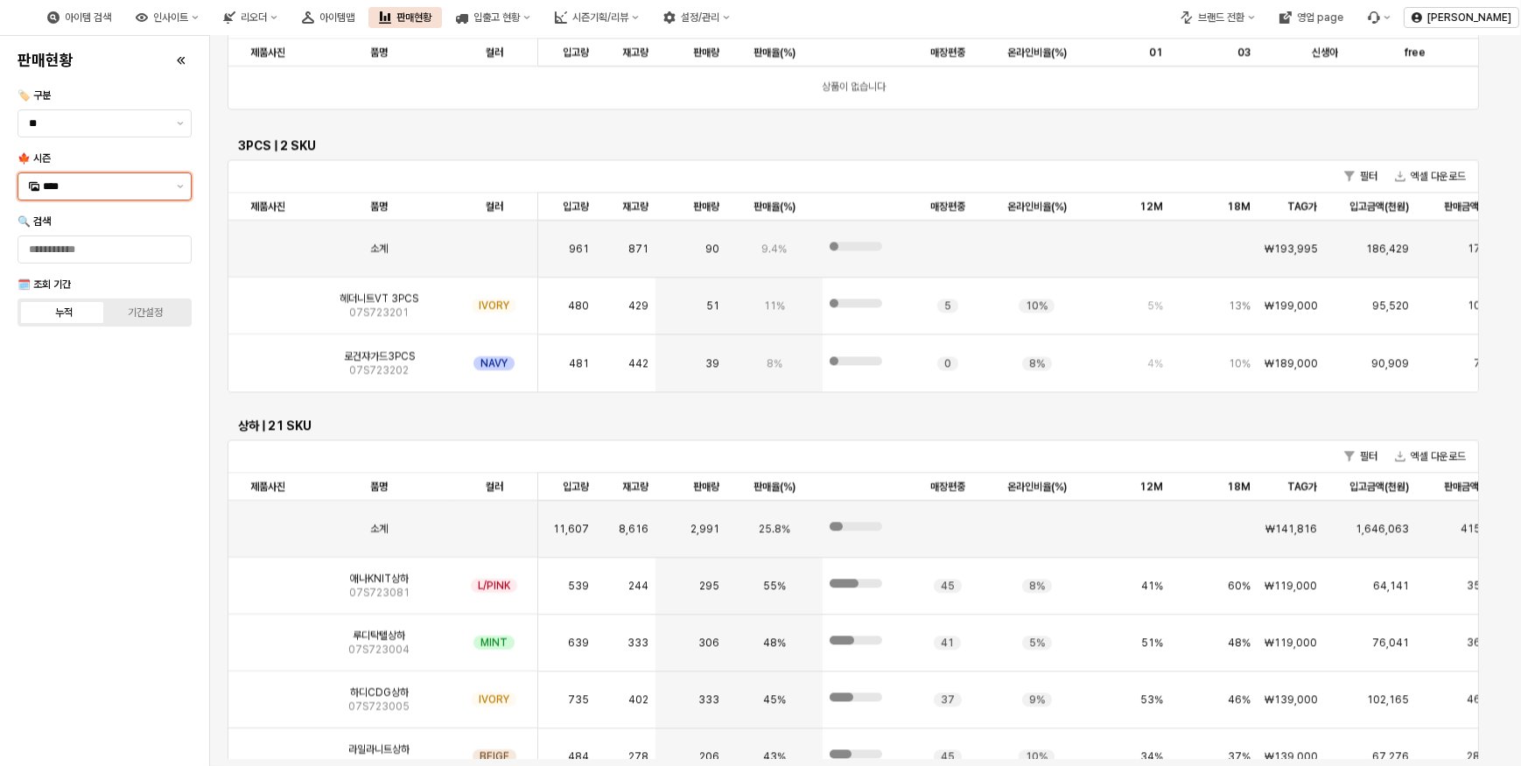
scroll to position [4865, 0]
